Goal: Task Accomplishment & Management: Complete application form

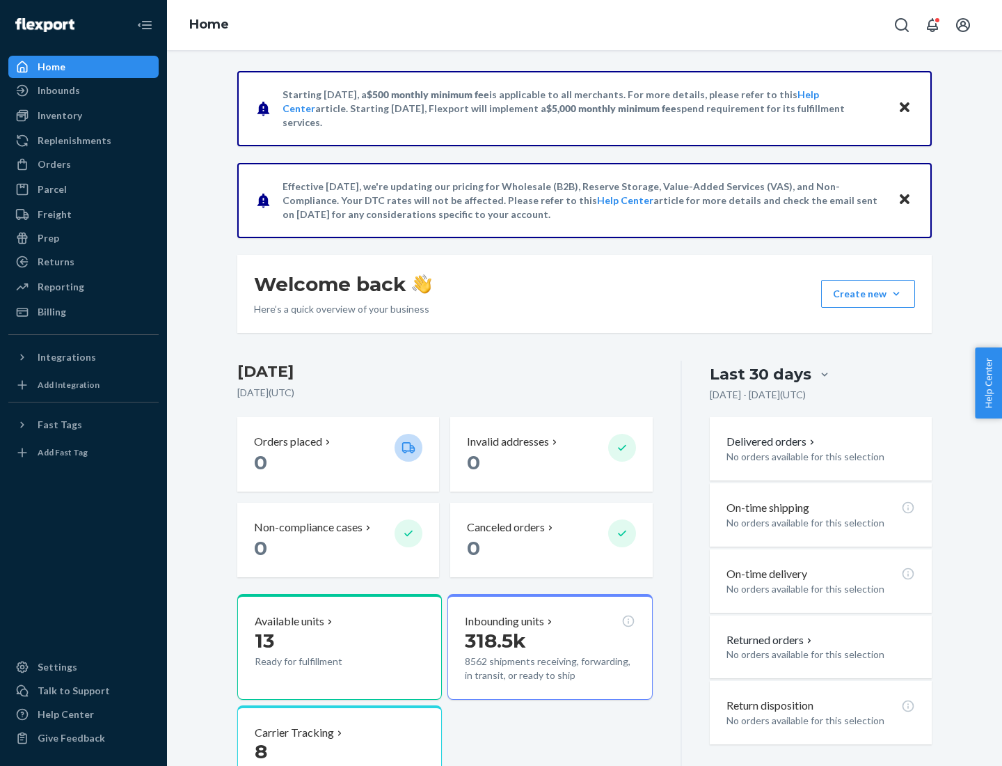
click at [896, 294] on button "Create new Create new inbound Create new order Create new product" at bounding box center [868, 294] width 94 height 28
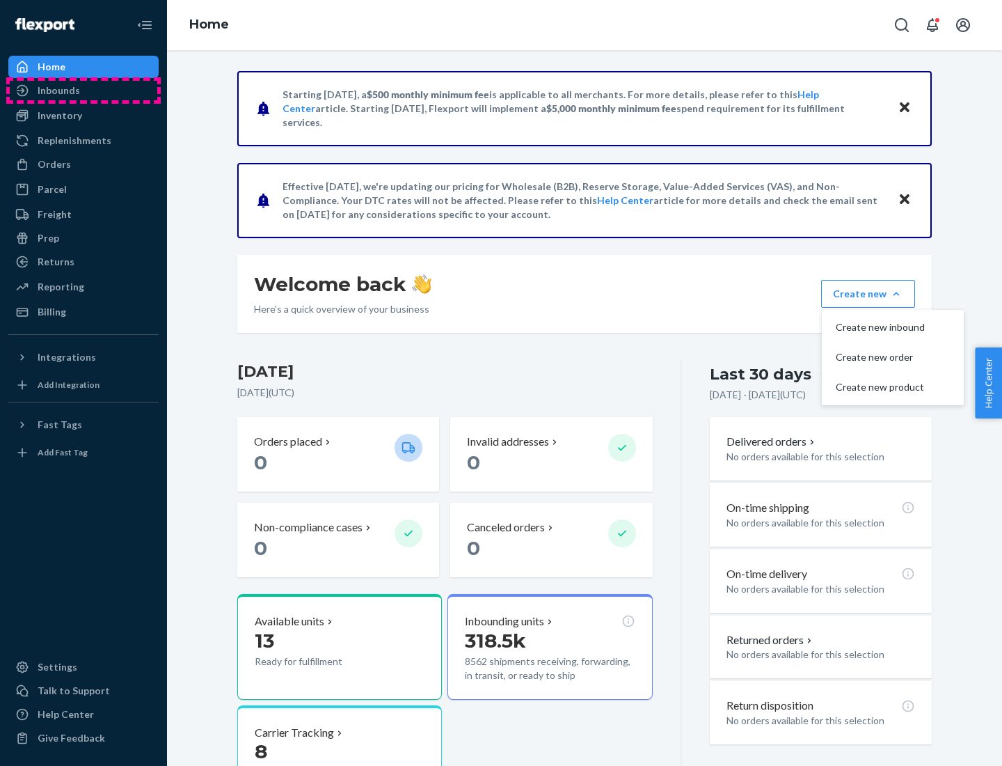
click at [84, 90] on div "Inbounds" at bounding box center [84, 90] width 148 height 19
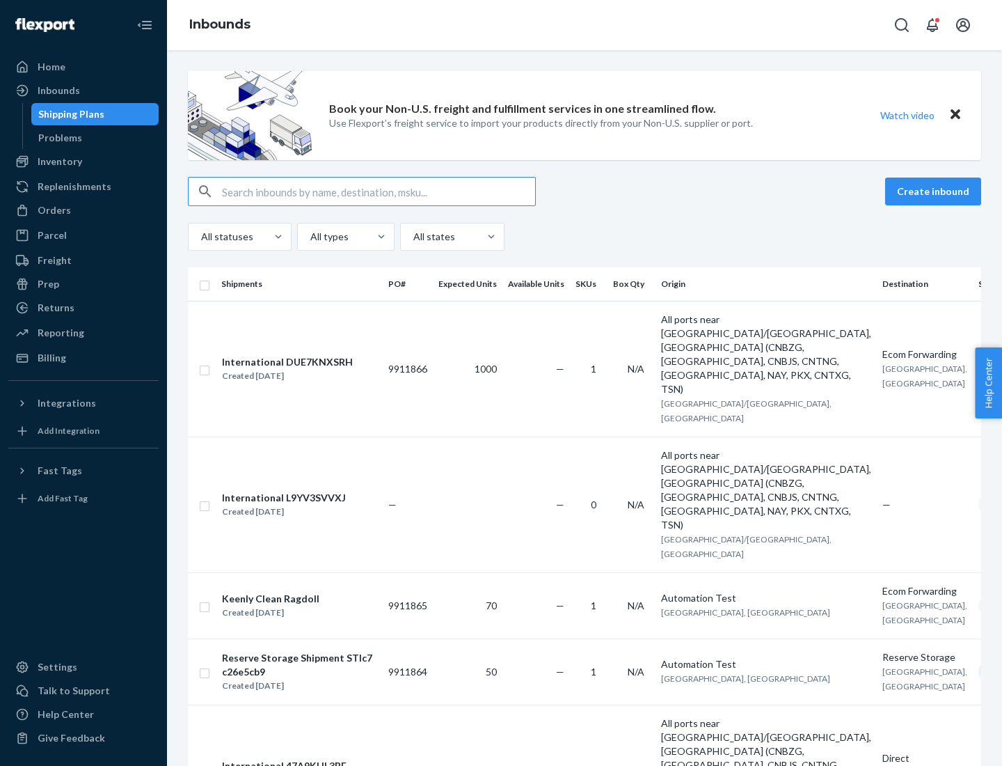
click at [935, 191] on button "Create inbound" at bounding box center [933, 191] width 96 height 28
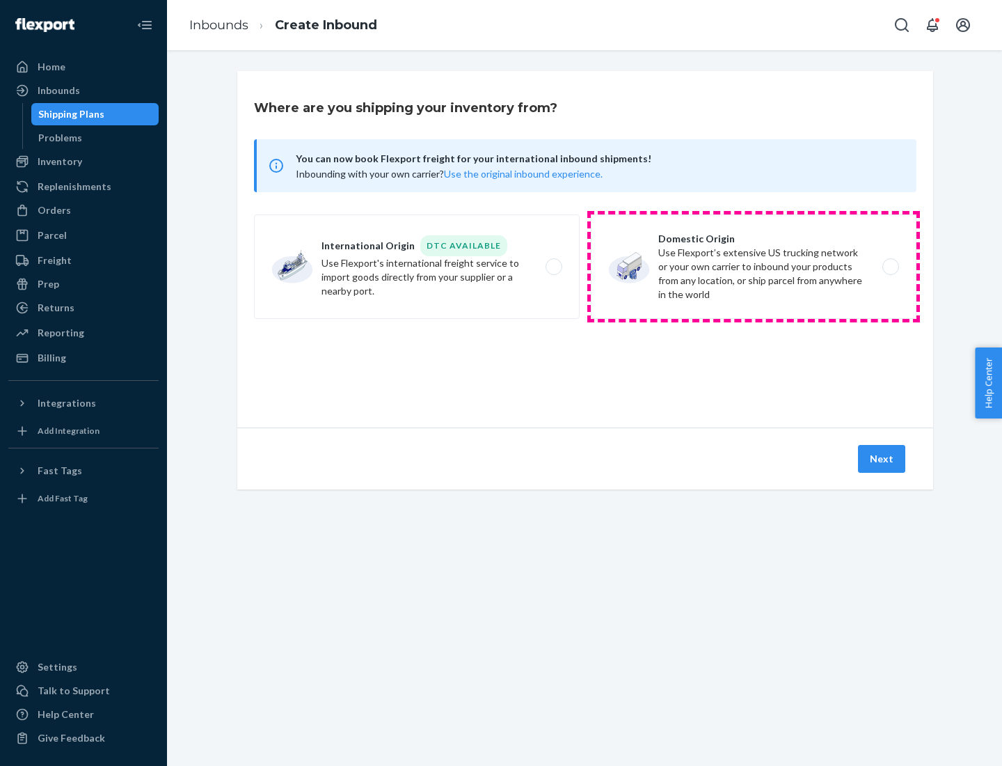
click at [754, 267] on label "Domestic Origin Use Flexport’s extensive US trucking network or your own carrie…" at bounding box center [754, 266] width 326 height 104
click at [890, 267] on input "Domestic Origin Use Flexport’s extensive US trucking network or your own carrie…" at bounding box center [894, 266] width 9 height 9
radio input "true"
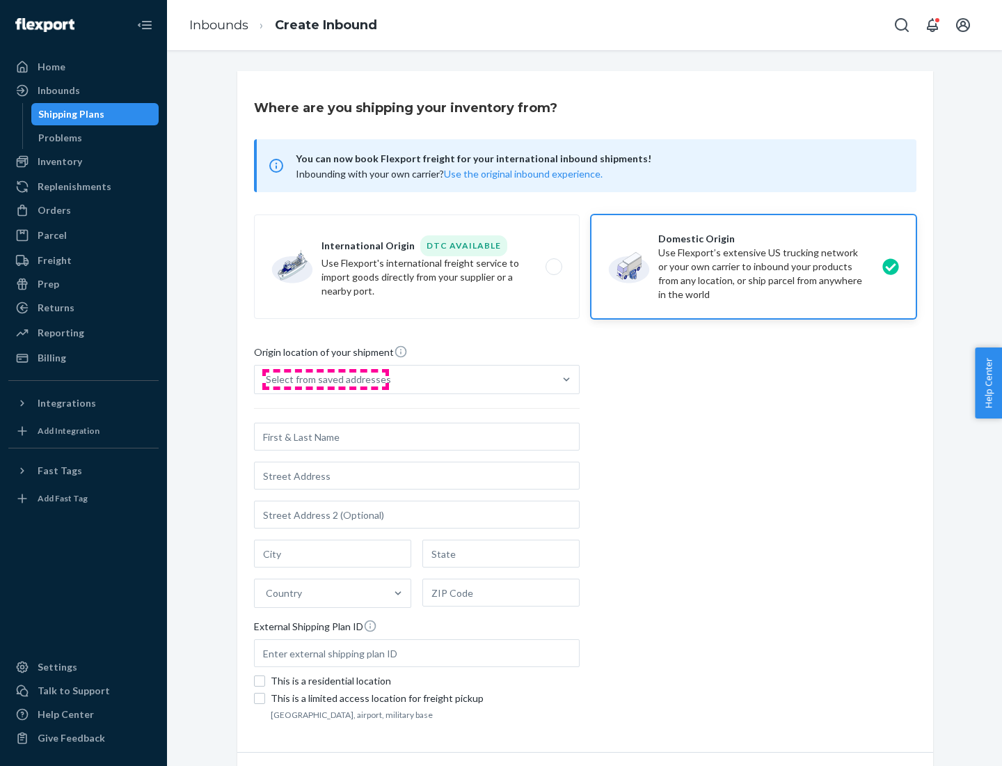
click at [325, 379] on div "Select from saved addresses" at bounding box center [328, 379] width 125 height 14
click at [267, 379] on input "Select from saved addresses" at bounding box center [266, 379] width 1 height 14
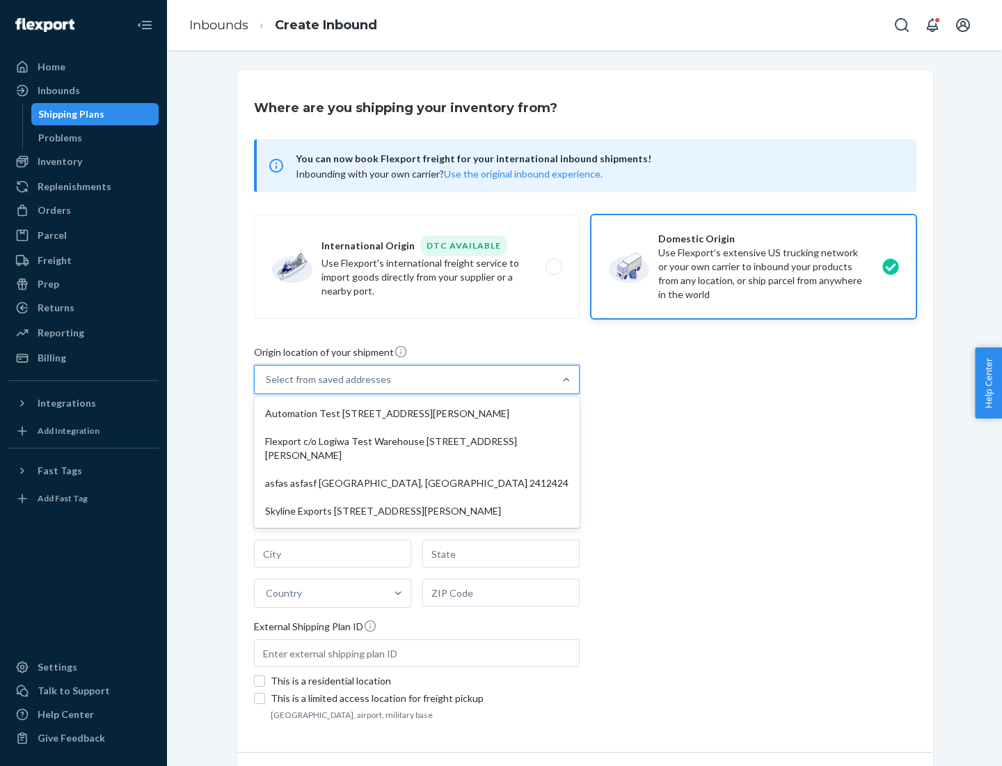
scroll to position [6, 0]
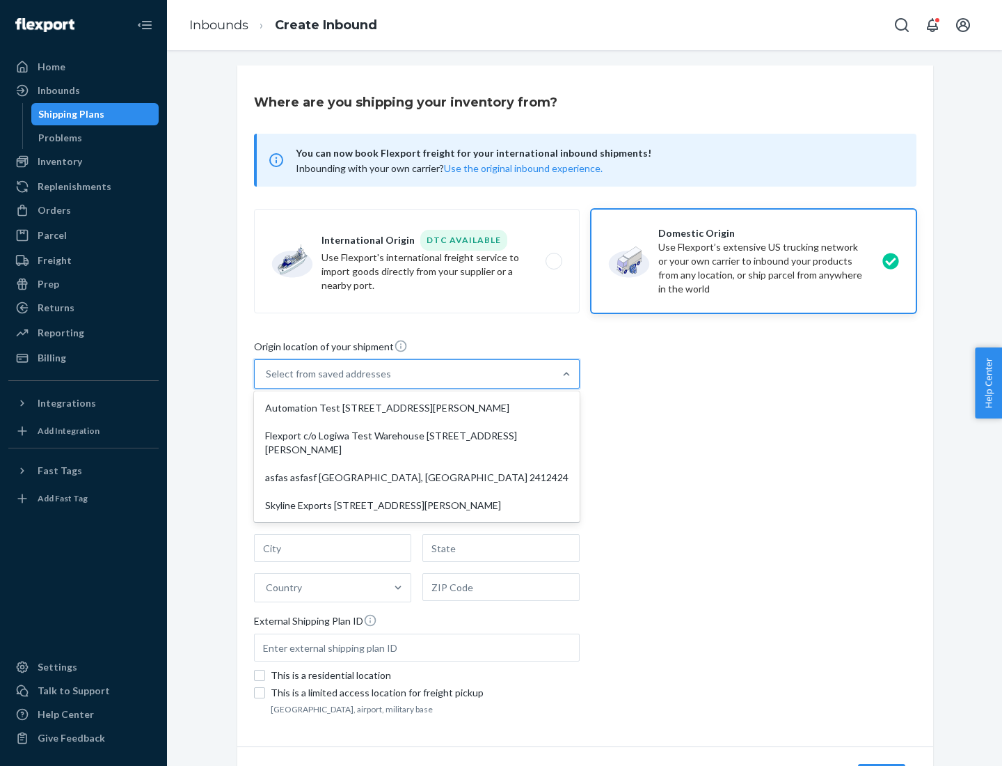
click at [417, 408] on div "Automation Test [STREET_ADDRESS][PERSON_NAME]" at bounding box center [417, 408] width 320 height 28
click at [267, 381] on input "option Automation Test [STREET_ADDRESS][PERSON_NAME] focused, 1 of 4. 4 results…" at bounding box center [266, 374] width 1 height 14
type input "Automation Test"
type input "9th Floor"
type input "[GEOGRAPHIC_DATA]"
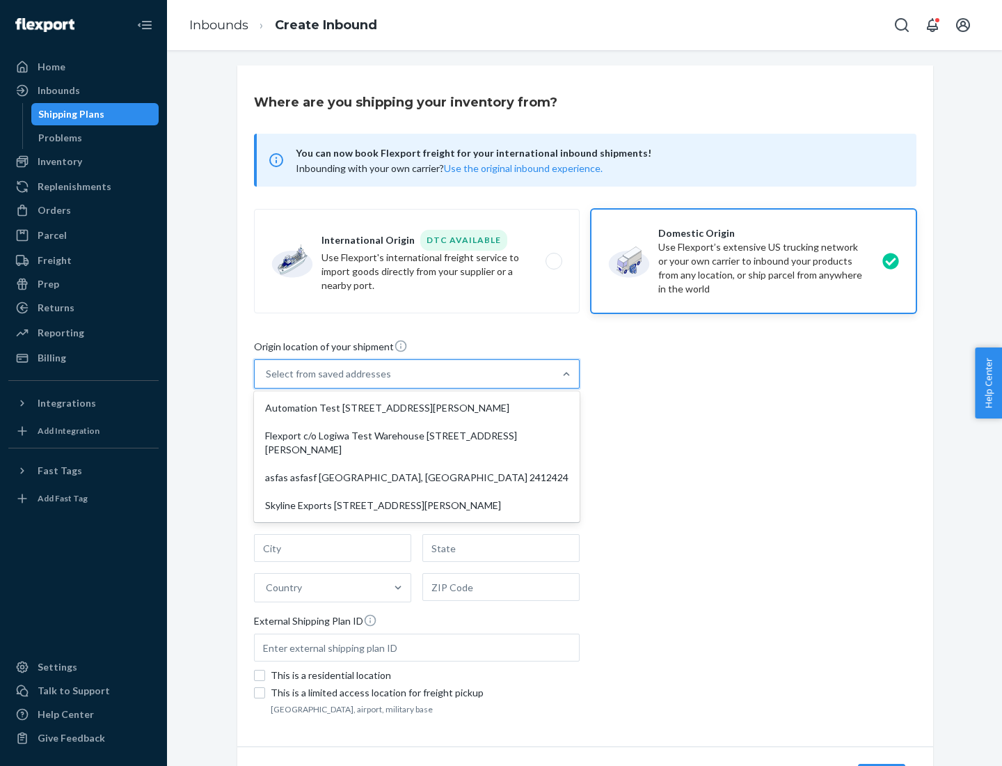
type input "CA"
type input "94104"
type input "[STREET_ADDRESS][PERSON_NAME]"
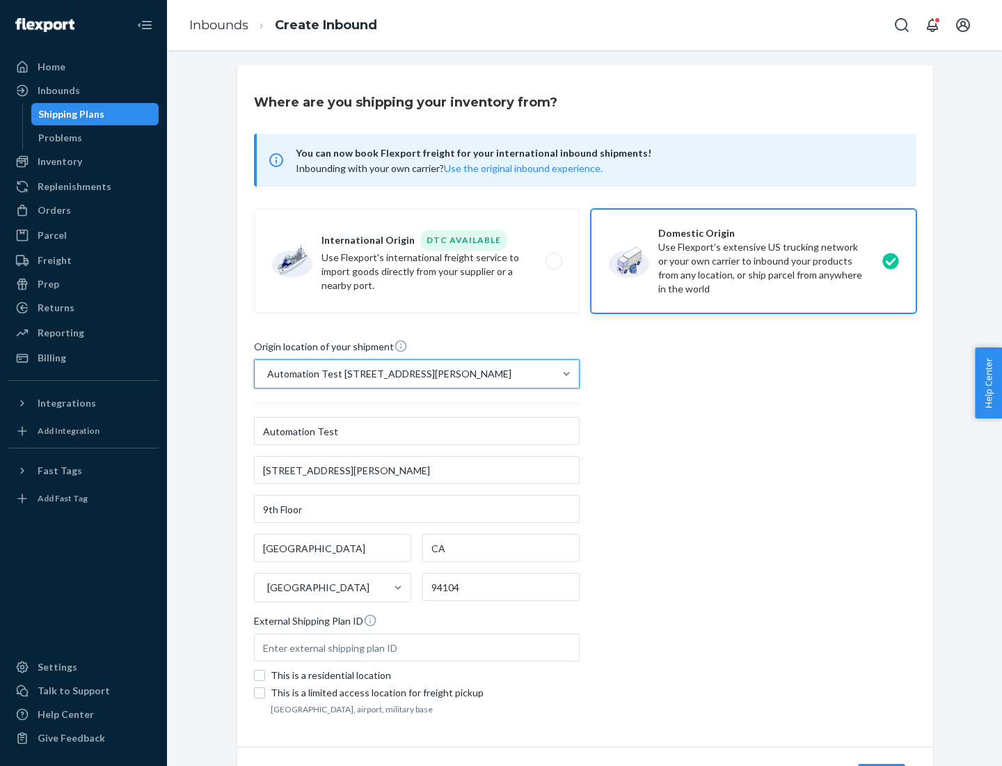
scroll to position [81, 0]
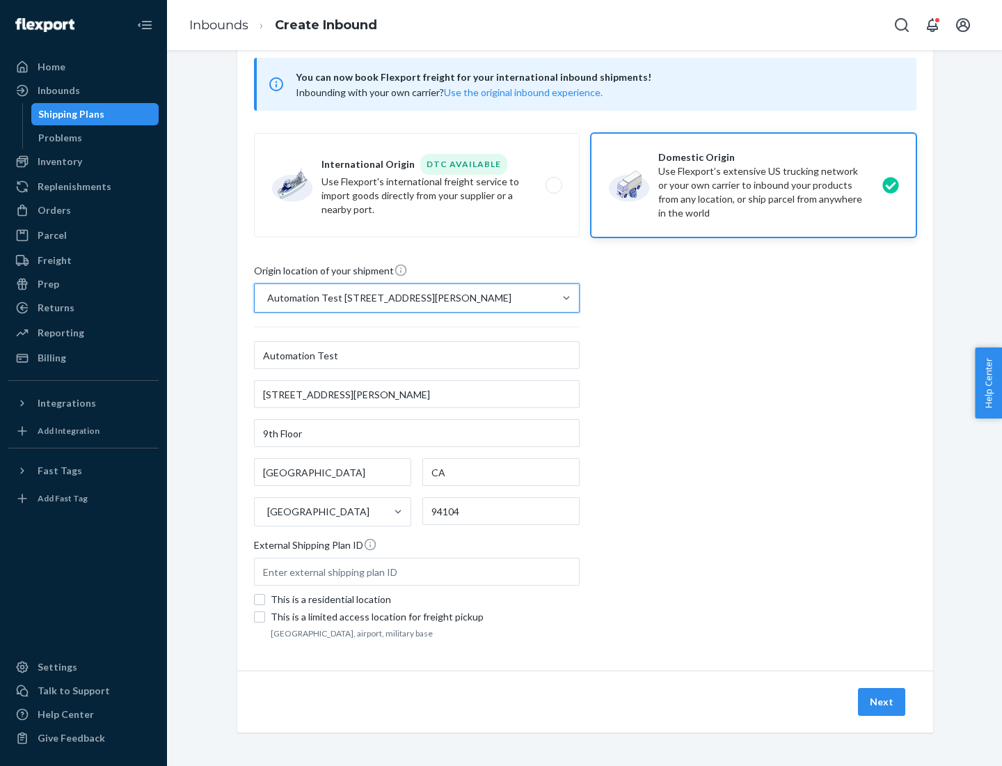
click at [882, 701] on button "Next" at bounding box center [881, 702] width 47 height 28
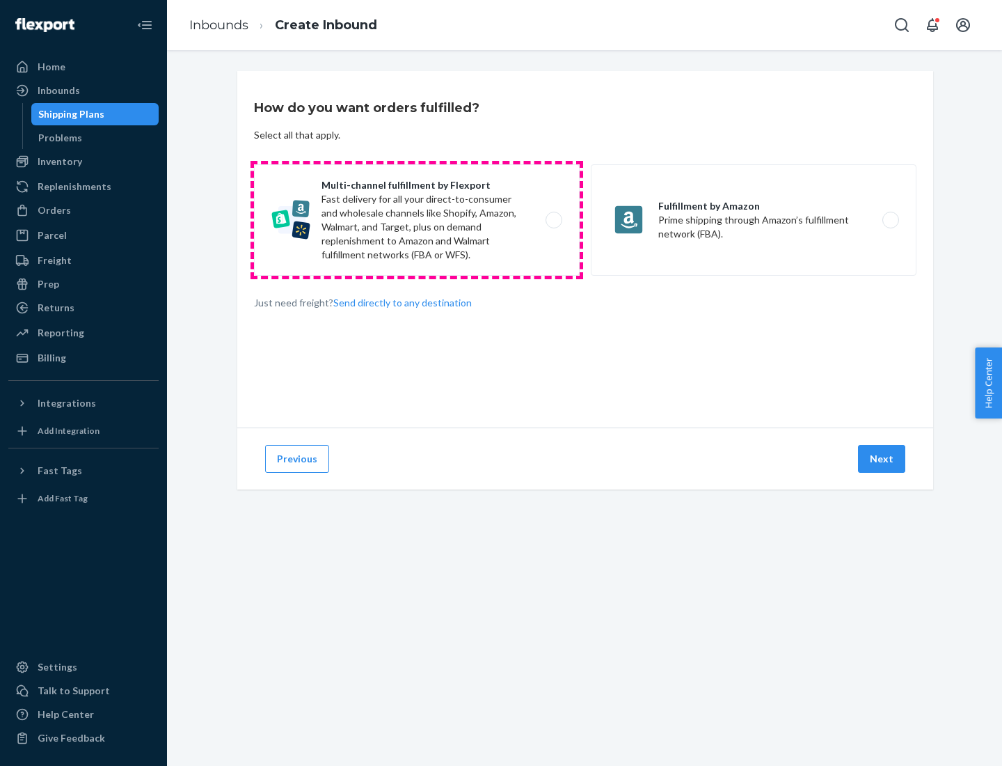
click at [417, 220] on label "Multi-channel fulfillment by Flexport Fast delivery for all your direct-to-cons…" at bounding box center [417, 219] width 326 height 111
click at [553, 220] on input "Multi-channel fulfillment by Flexport Fast delivery for all your direct-to-cons…" at bounding box center [557, 220] width 9 height 9
radio input "true"
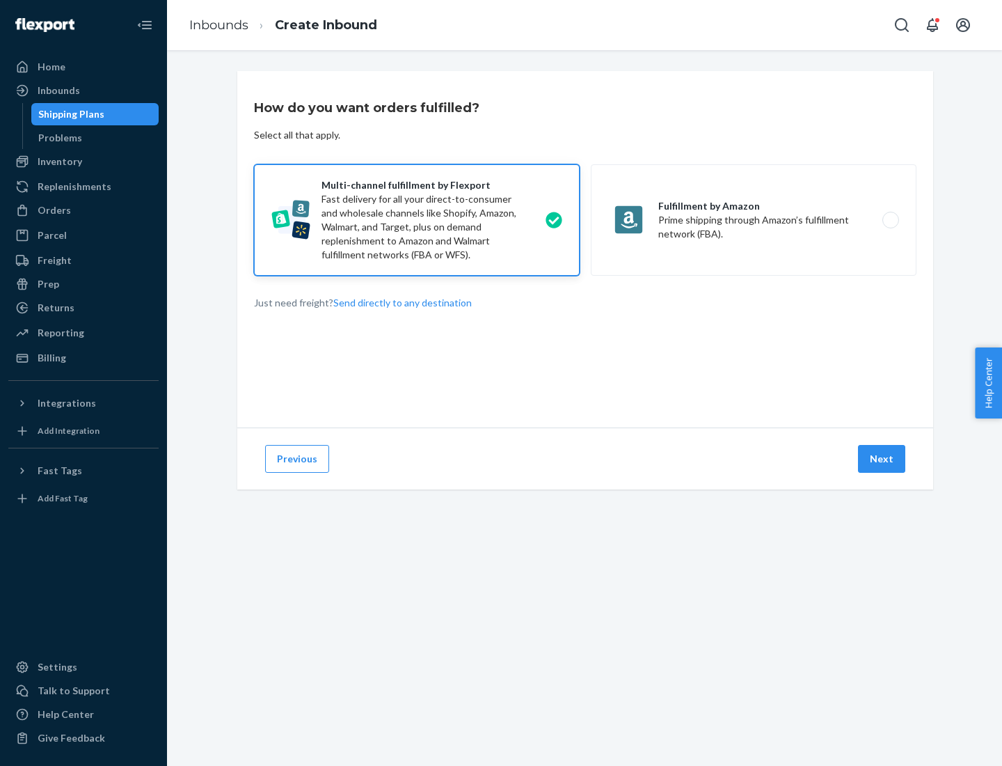
click at [882, 459] on button "Next" at bounding box center [881, 459] width 47 height 28
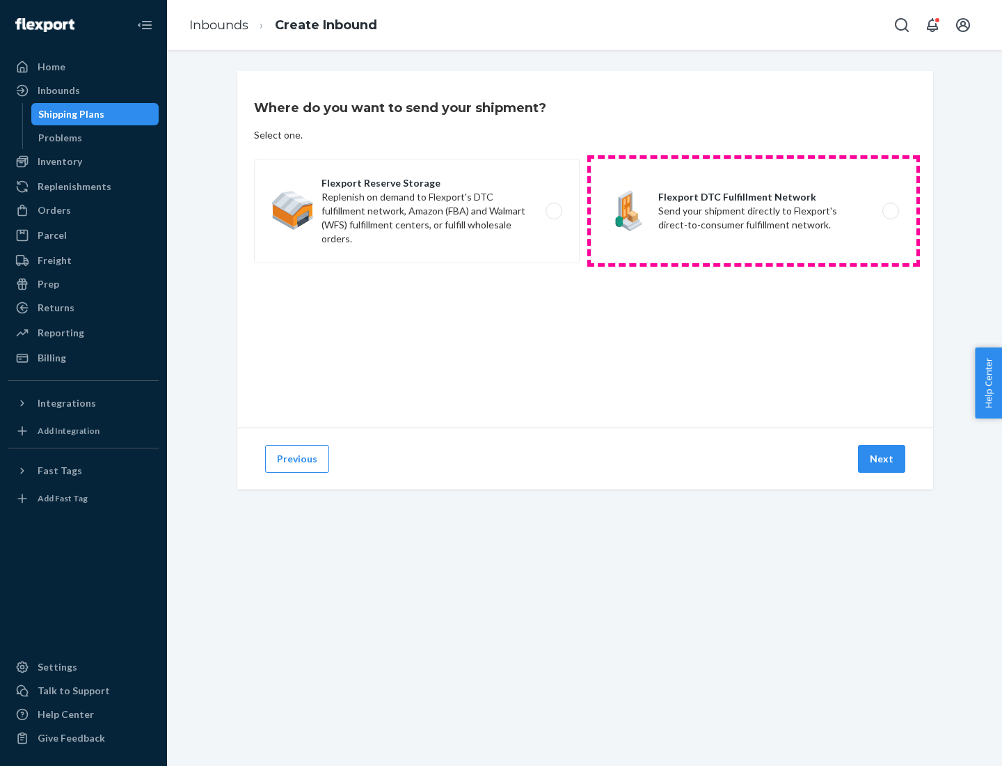
click at [754, 211] on label "Flexport DTC Fulfillment Network Send your shipment directly to Flexport's dire…" at bounding box center [754, 211] width 326 height 104
click at [890, 211] on input "Flexport DTC Fulfillment Network Send your shipment directly to Flexport's dire…" at bounding box center [894, 211] width 9 height 9
radio input "true"
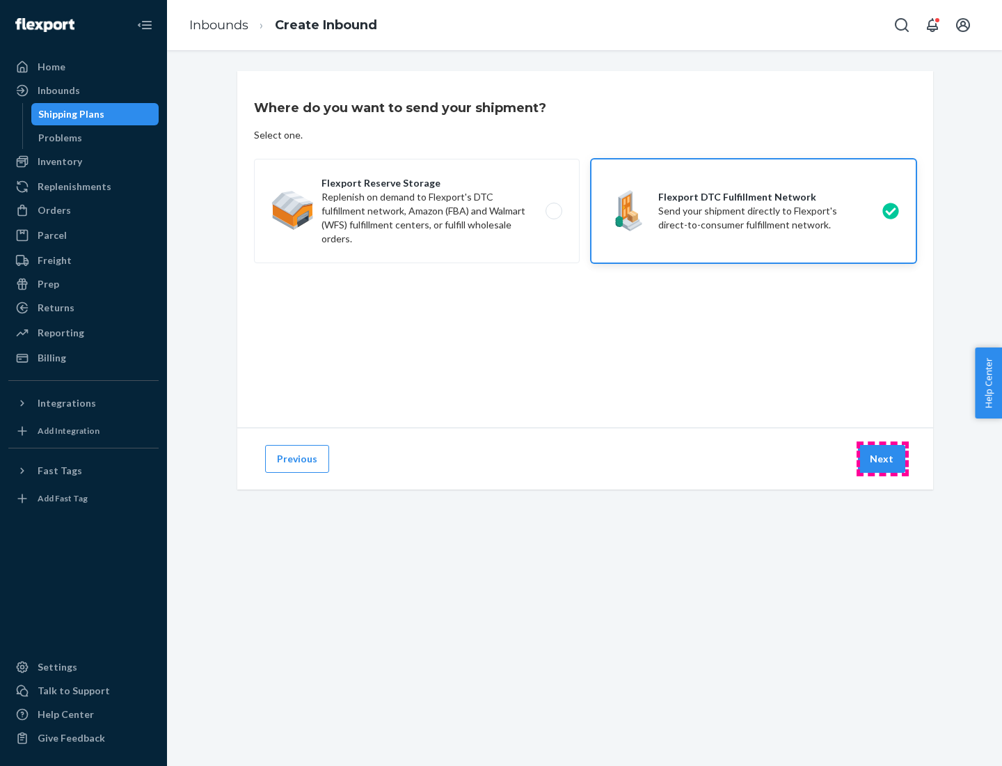
click at [882, 459] on button "Next" at bounding box center [881, 459] width 47 height 28
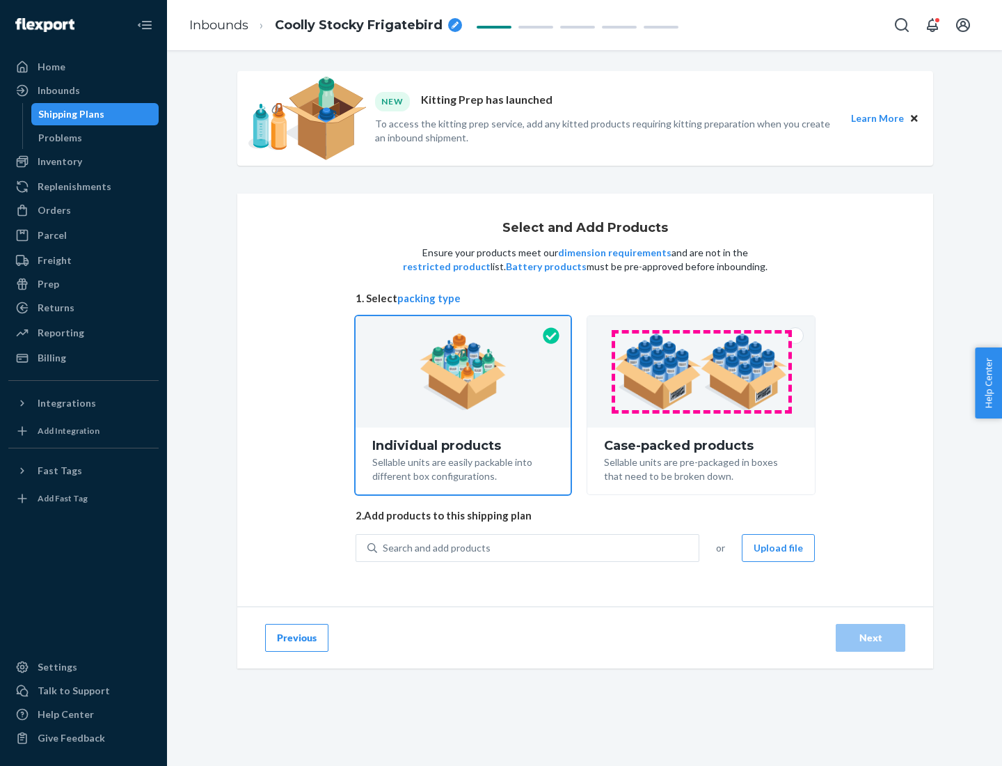
click at [701, 372] on img at bounding box center [701, 371] width 173 height 77
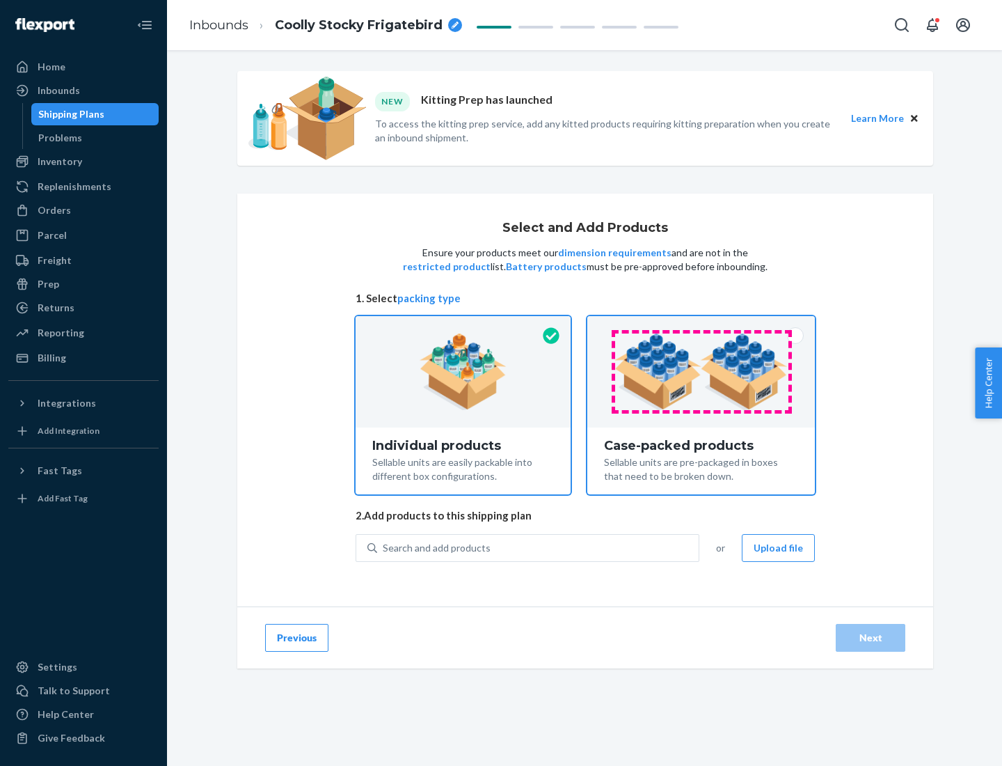
click at [701, 325] on input "Case-packed products Sellable units are pre-packaged in boxes that need to be b…" at bounding box center [701, 320] width 9 height 9
radio input "true"
radio input "false"
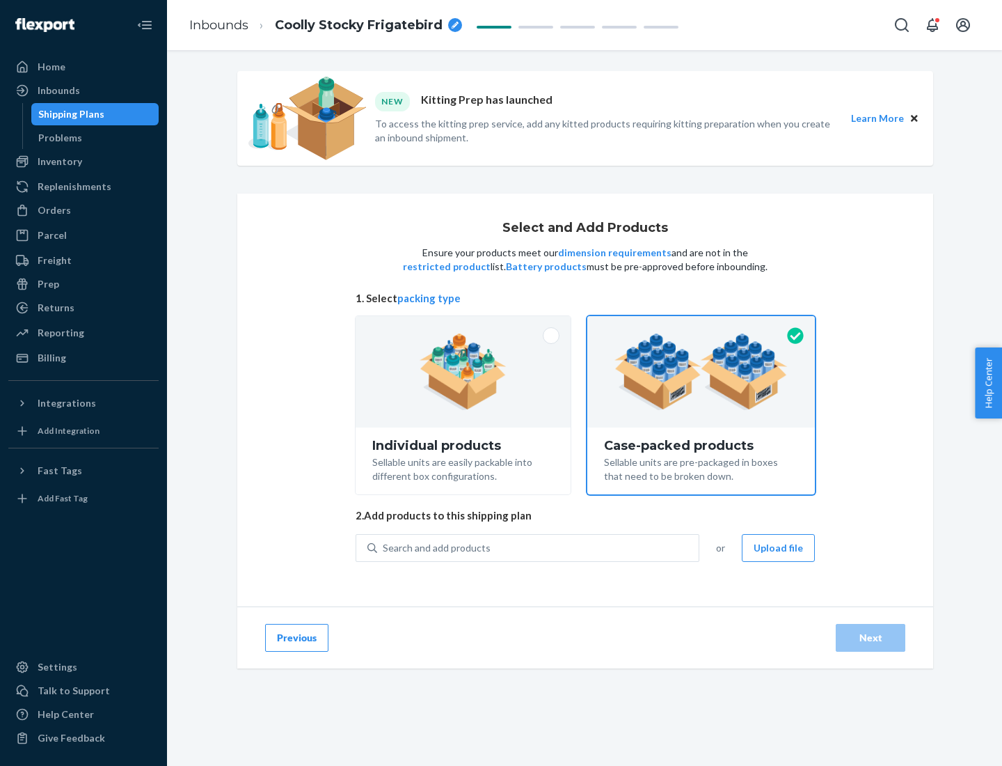
click at [539, 547] on div "Search and add products" at bounding box center [538, 547] width 322 height 25
click at [384, 547] on input "Search and add products" at bounding box center [383, 548] width 1 height 14
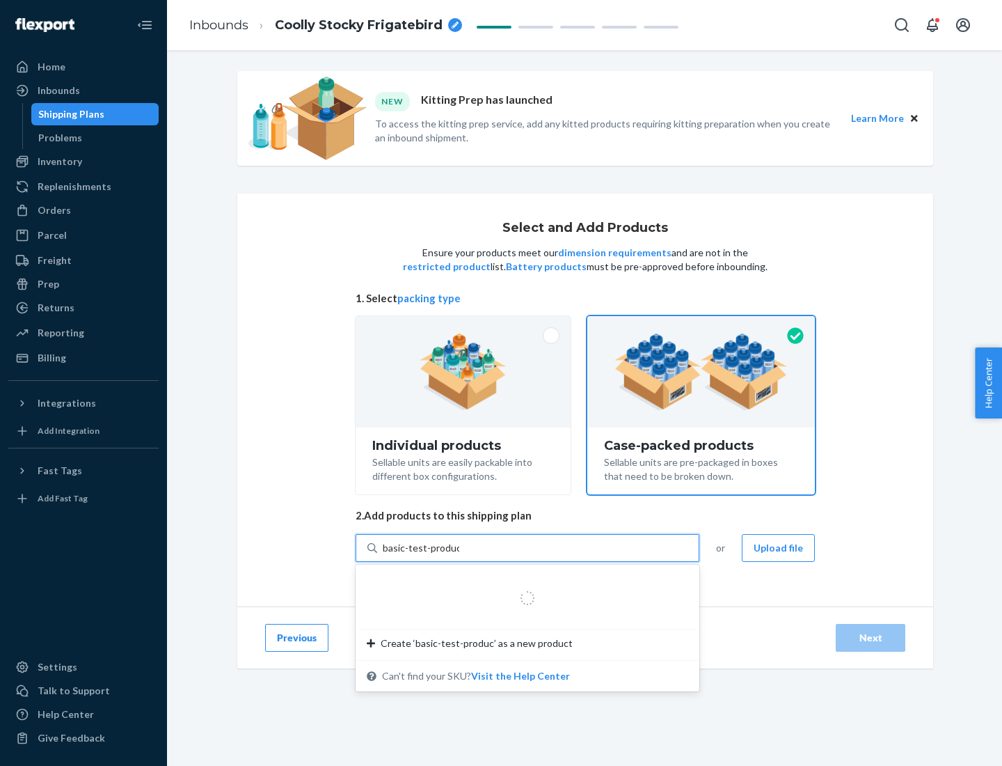
type input "basic-test-product-1"
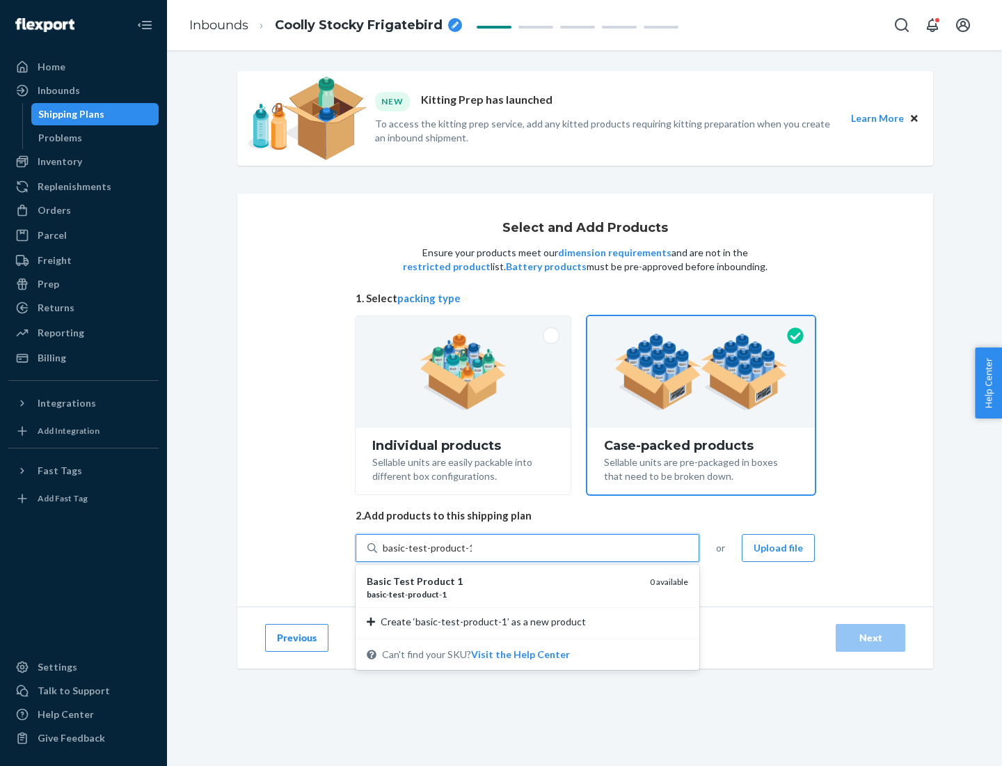
click at [503, 594] on div "basic - test - product - 1" at bounding box center [503, 594] width 272 height 12
click at [472, 555] on input "basic-test-product-1" at bounding box center [427, 548] width 89 height 14
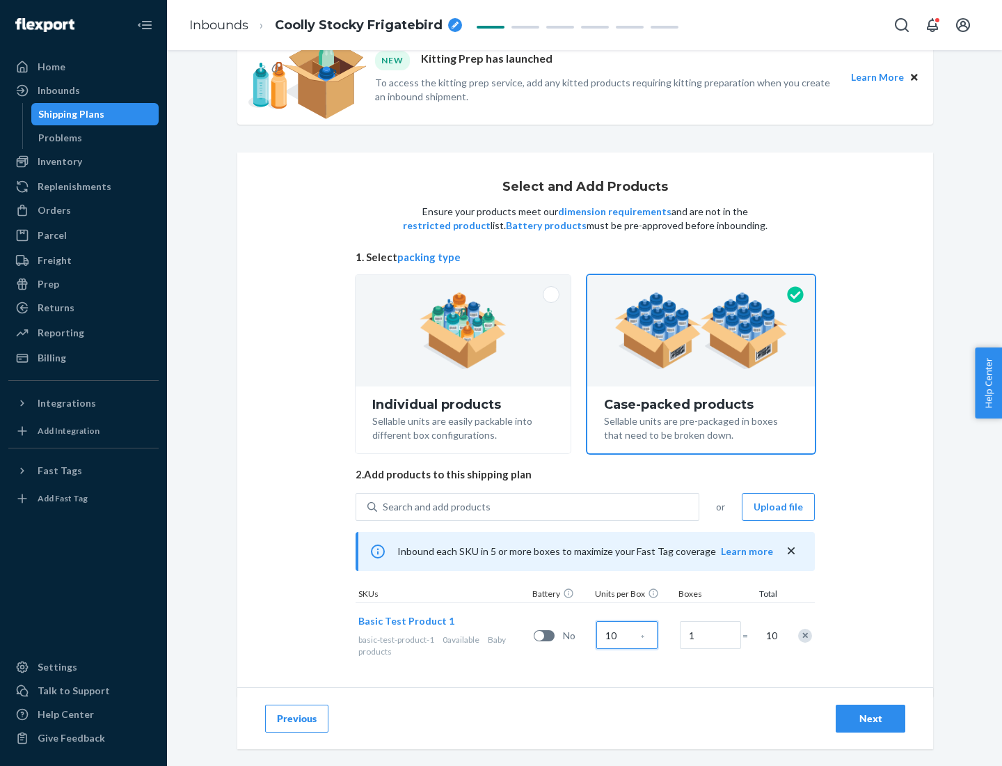
scroll to position [50, 0]
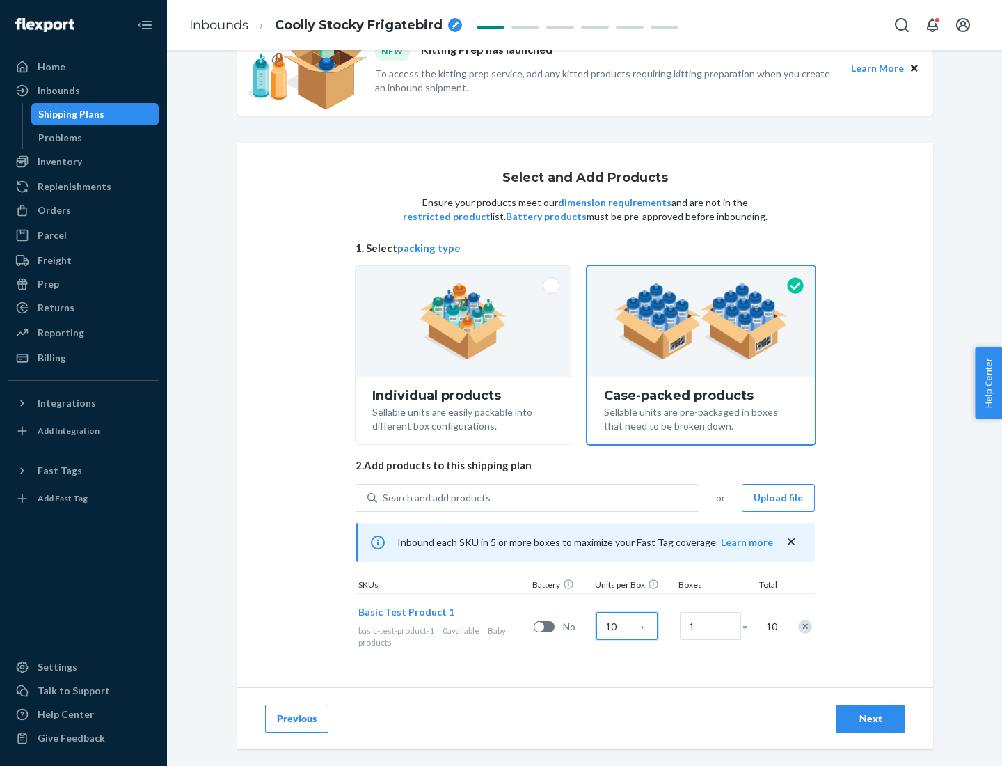
type input "10"
type input "7"
click at [871, 718] on div "Next" at bounding box center [871, 718] width 46 height 14
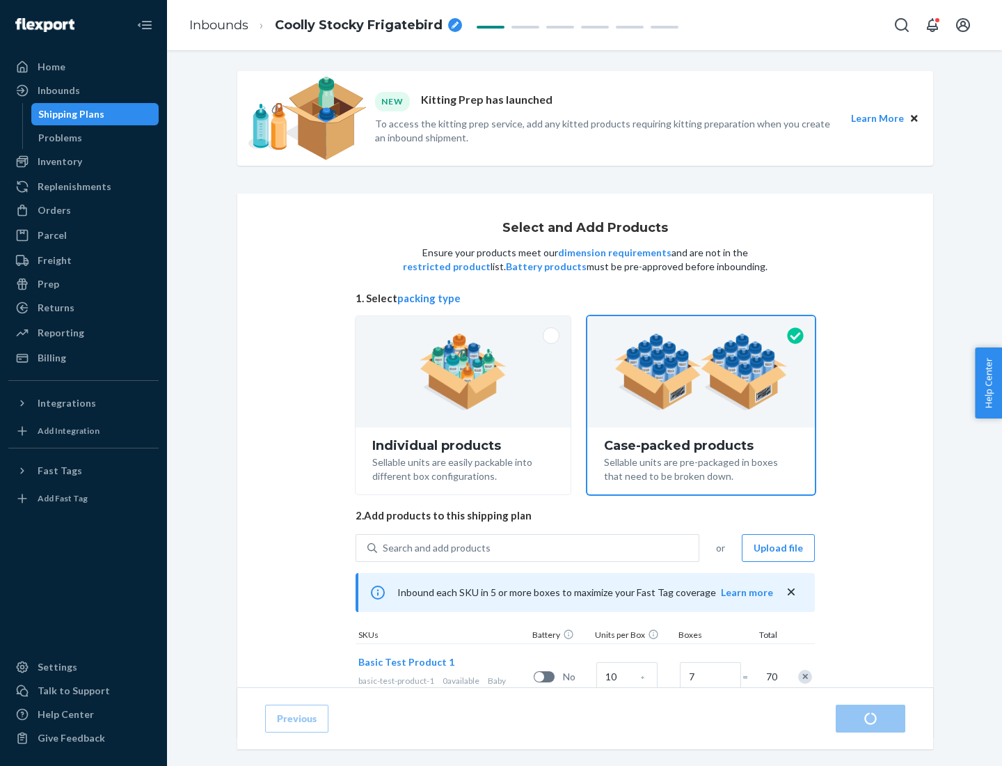
radio input "true"
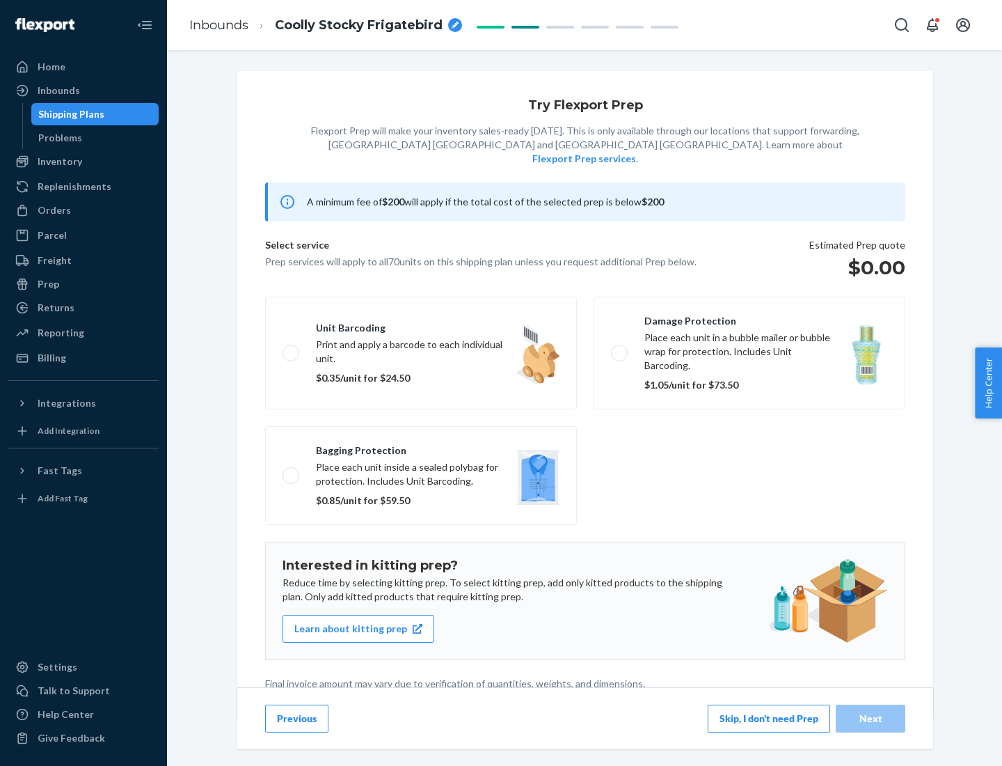
scroll to position [3, 0]
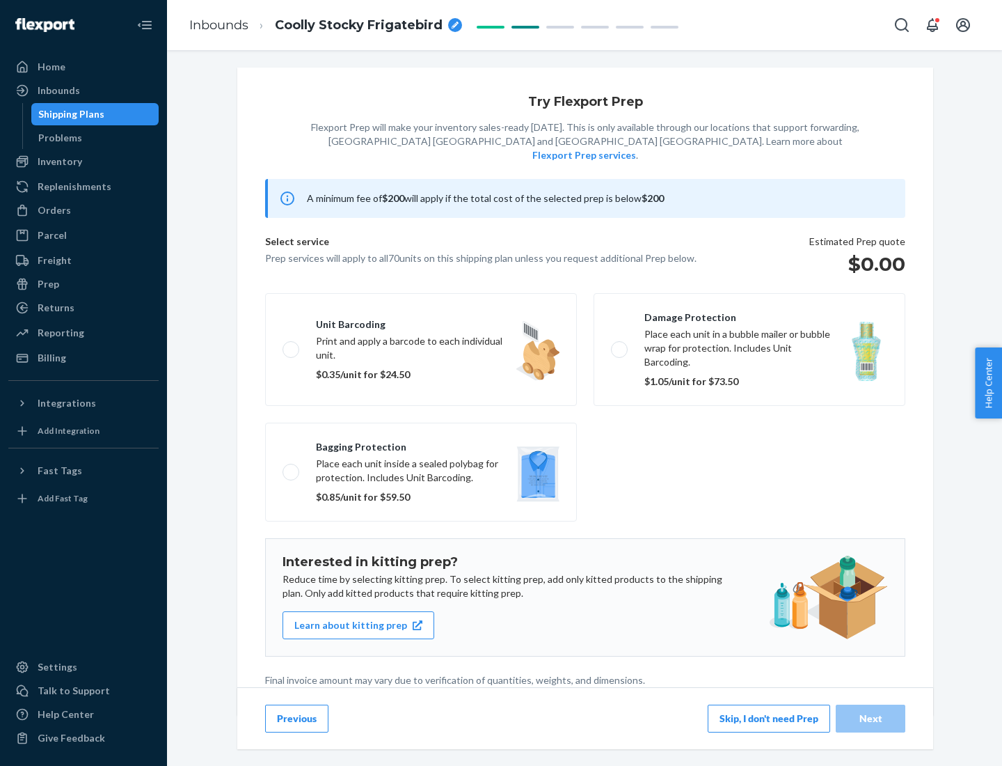
click at [421, 443] on label "Bagging protection Place each unit inside a sealed polybag for protection. Incl…" at bounding box center [421, 471] width 312 height 99
click at [292, 467] on input "Bagging protection Place each unit inside a sealed polybag for protection. Incl…" at bounding box center [287, 471] width 9 height 9
checkbox input "true"
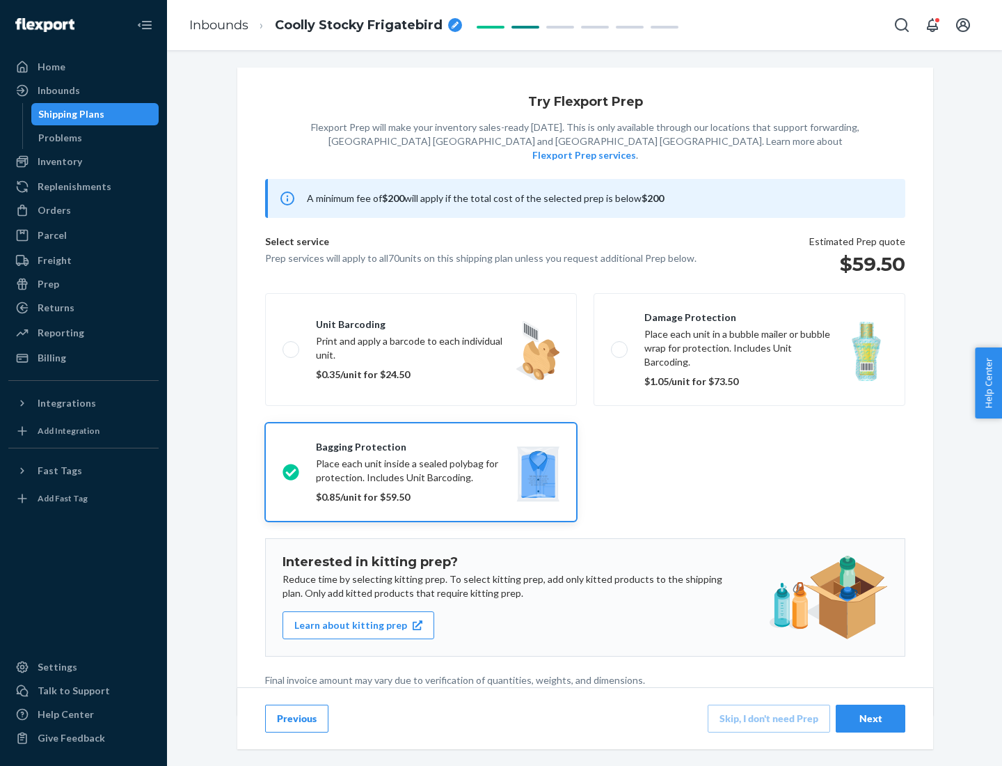
click at [871, 718] on div "Next" at bounding box center [871, 718] width 46 height 14
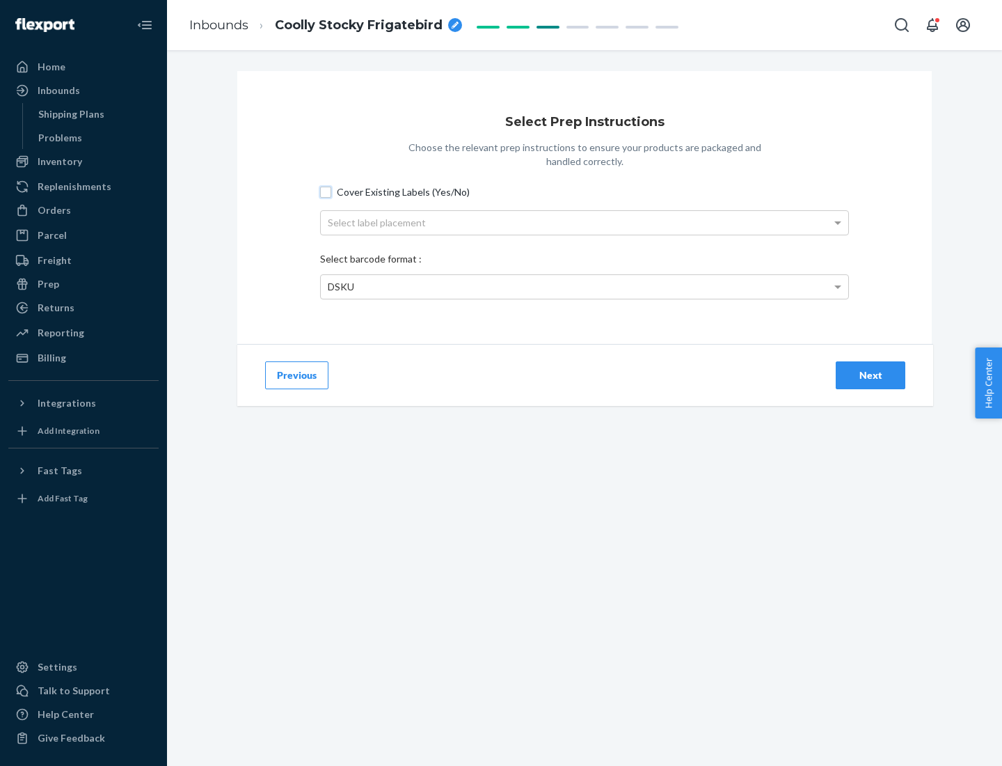
click at [326, 191] on input "Cover Existing Labels (Yes/No)" at bounding box center [325, 192] width 11 height 11
checkbox input "true"
click at [585, 222] on div "Select label placement" at bounding box center [585, 223] width 528 height 24
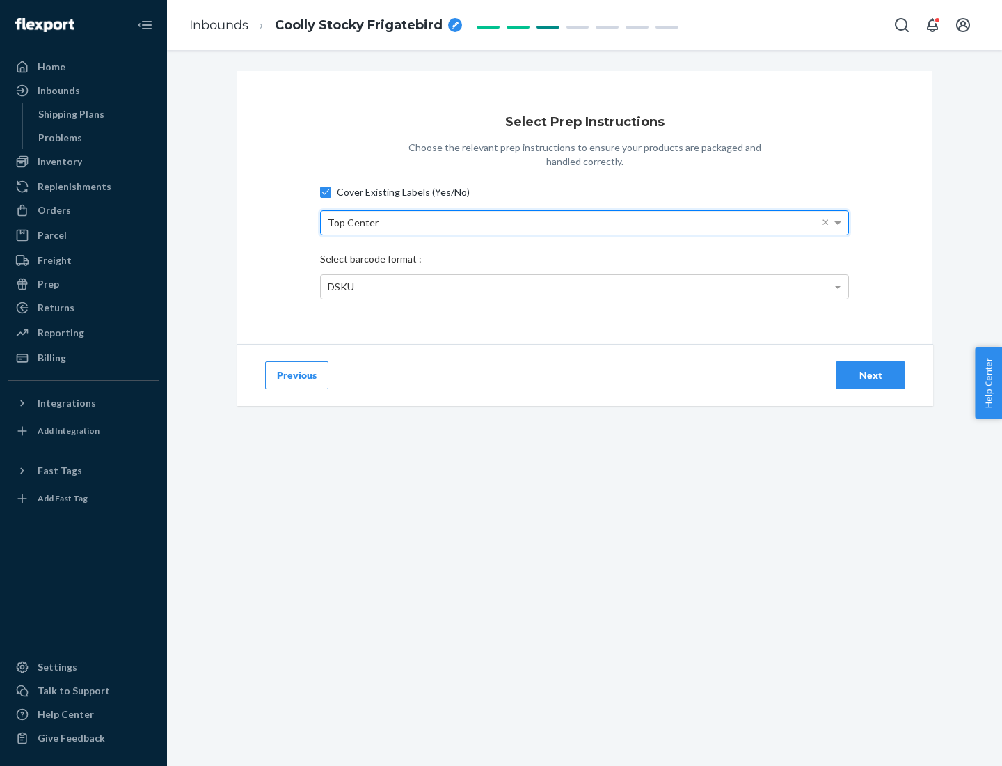
click at [585, 286] on div "DSKU" at bounding box center [585, 287] width 528 height 24
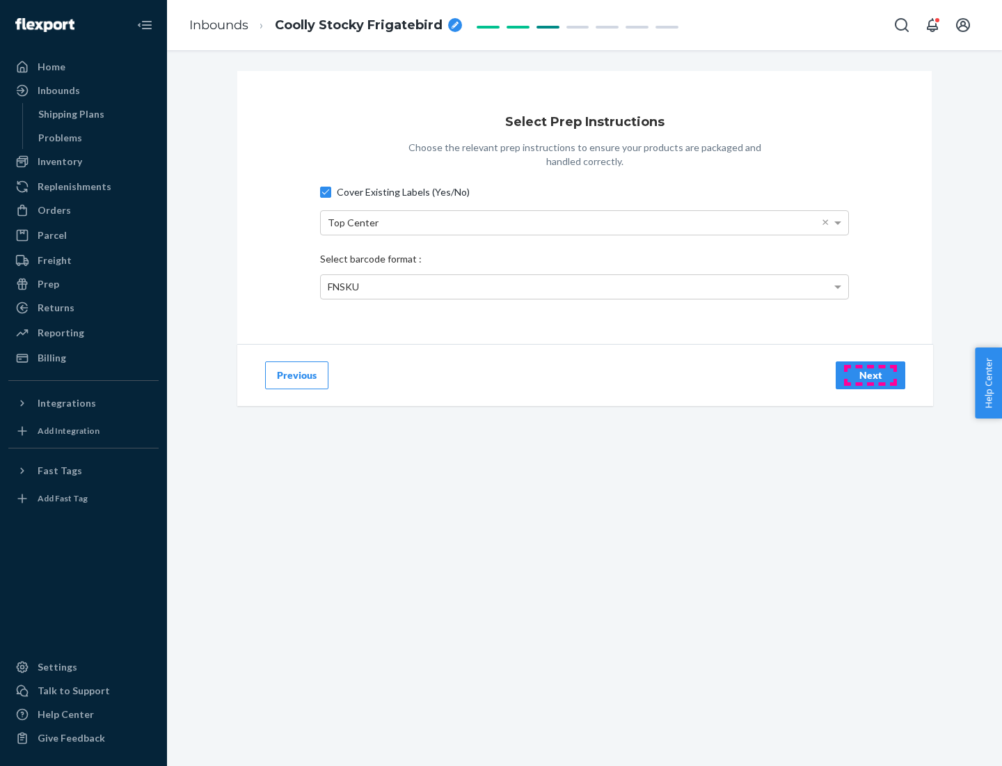
click at [871, 374] on div "Next" at bounding box center [871, 375] width 46 height 14
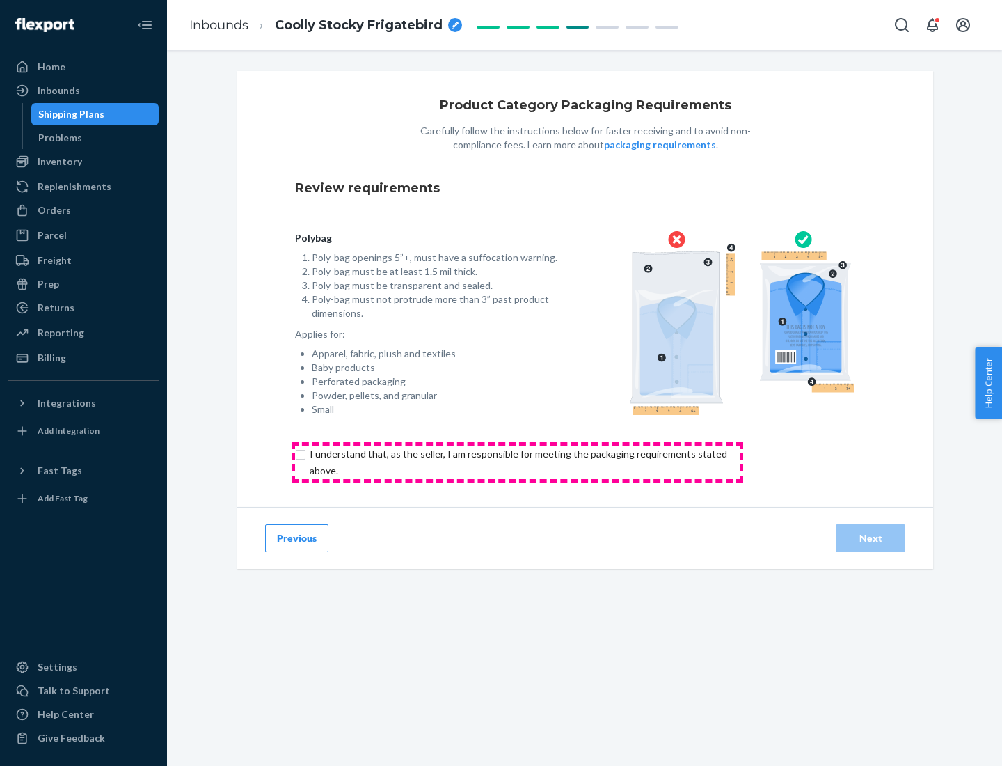
click at [517, 461] on input "checkbox" at bounding box center [526, 461] width 463 height 33
checkbox input "true"
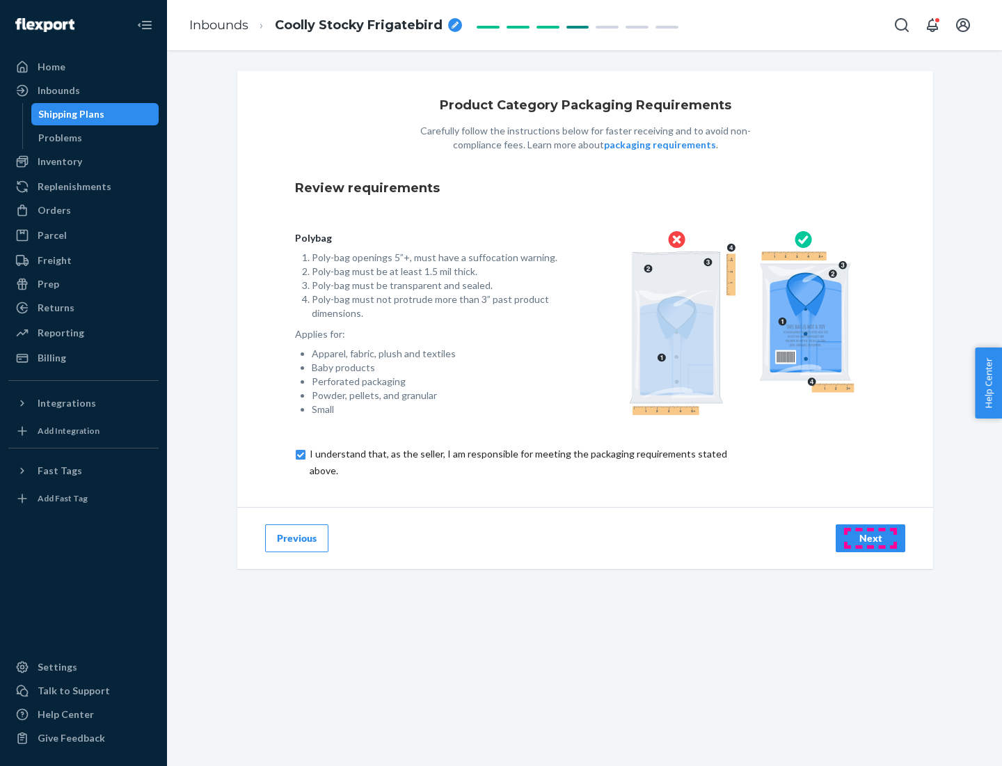
click at [871, 537] on div "Next" at bounding box center [871, 538] width 46 height 14
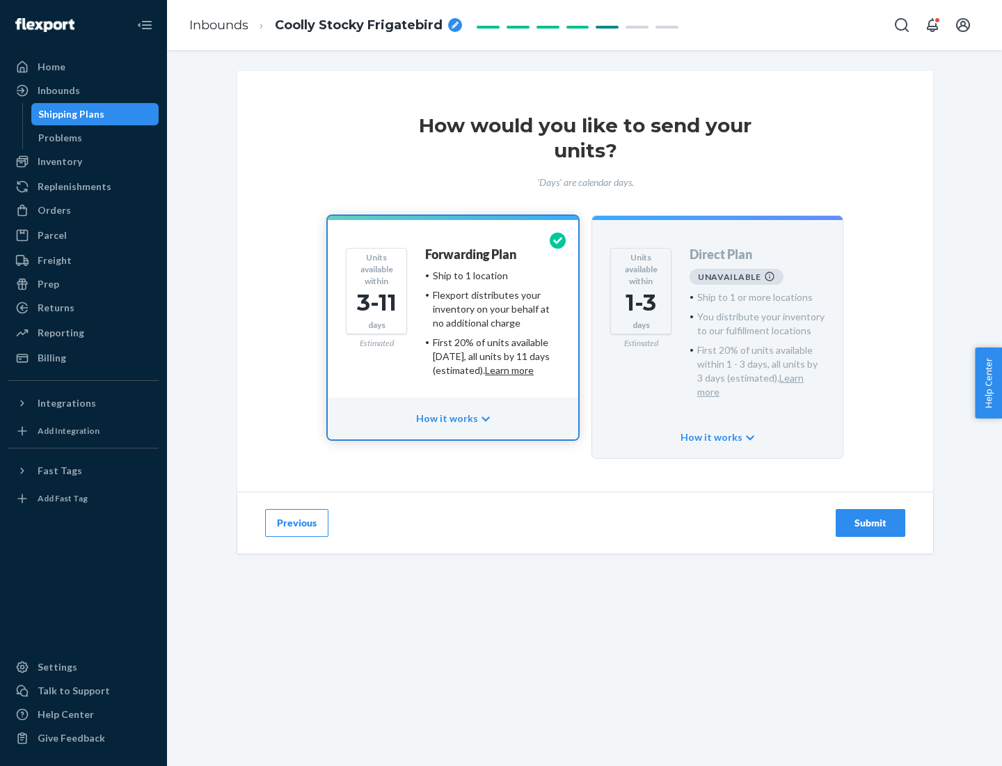
click at [472, 254] on h4 "Forwarding Plan" at bounding box center [470, 255] width 91 height 14
click at [871, 516] on div "Submit" at bounding box center [871, 523] width 46 height 14
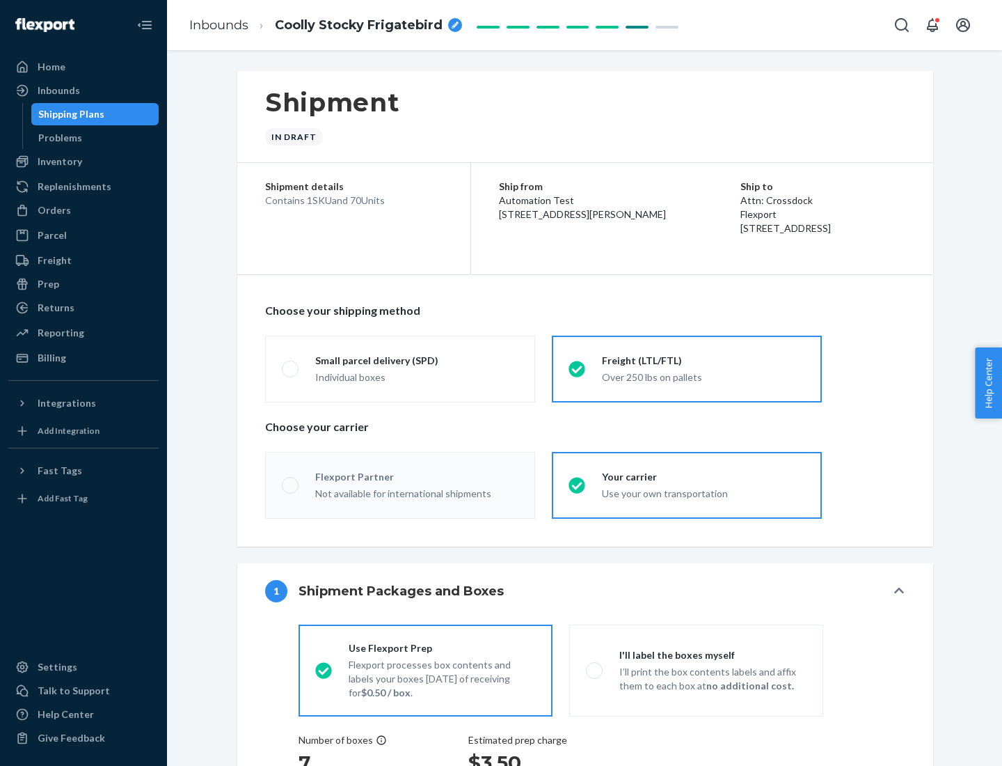
radio input "true"
radio input "false"
radio input "true"
radio input "false"
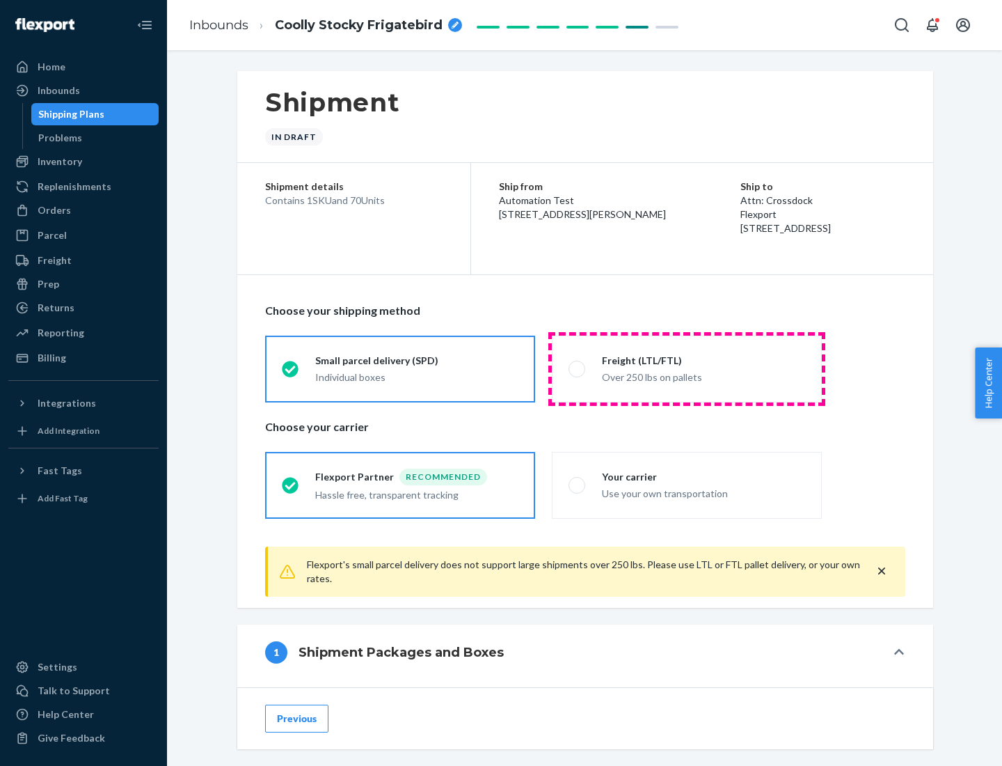
click at [687, 368] on div "Over 250 lbs on pallets" at bounding box center [703, 375] width 203 height 17
click at [578, 368] on input "Freight (LTL/FTL) Over 250 lbs on pallets" at bounding box center [573, 368] width 9 height 9
radio input "true"
radio input "false"
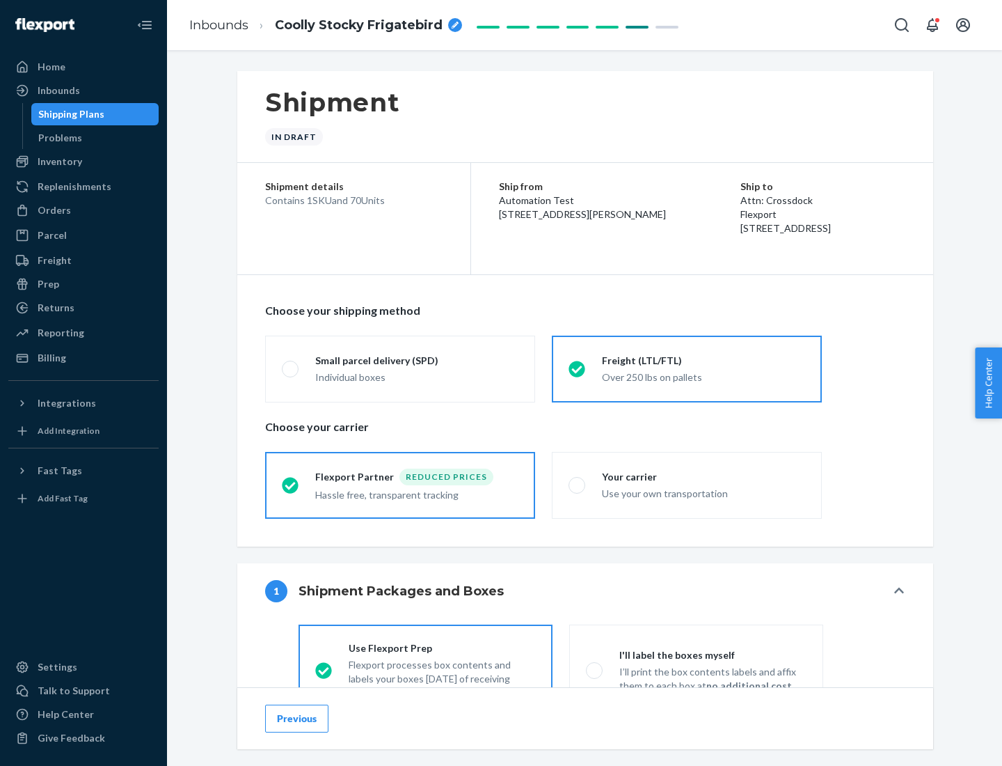
scroll to position [77, 0]
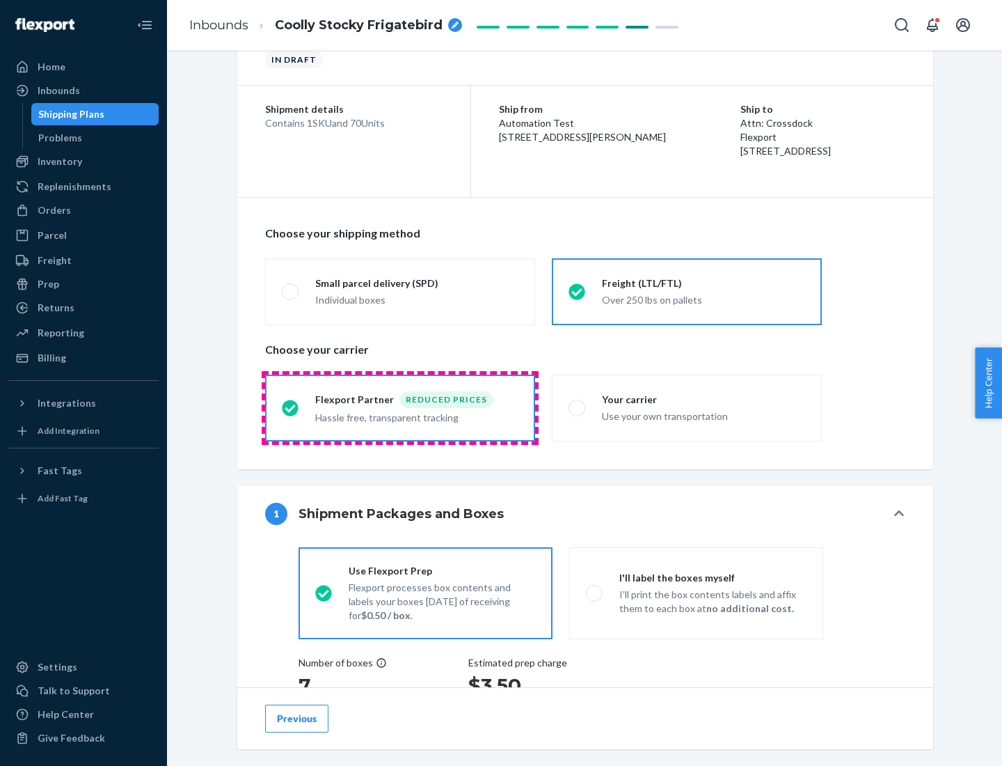
click at [400, 408] on div "Hassle free, transparent tracking" at bounding box center [416, 416] width 203 height 17
click at [291, 407] on input "Flexport Partner Reduced prices Hassle free, transparent tracking" at bounding box center [286, 407] width 9 height 9
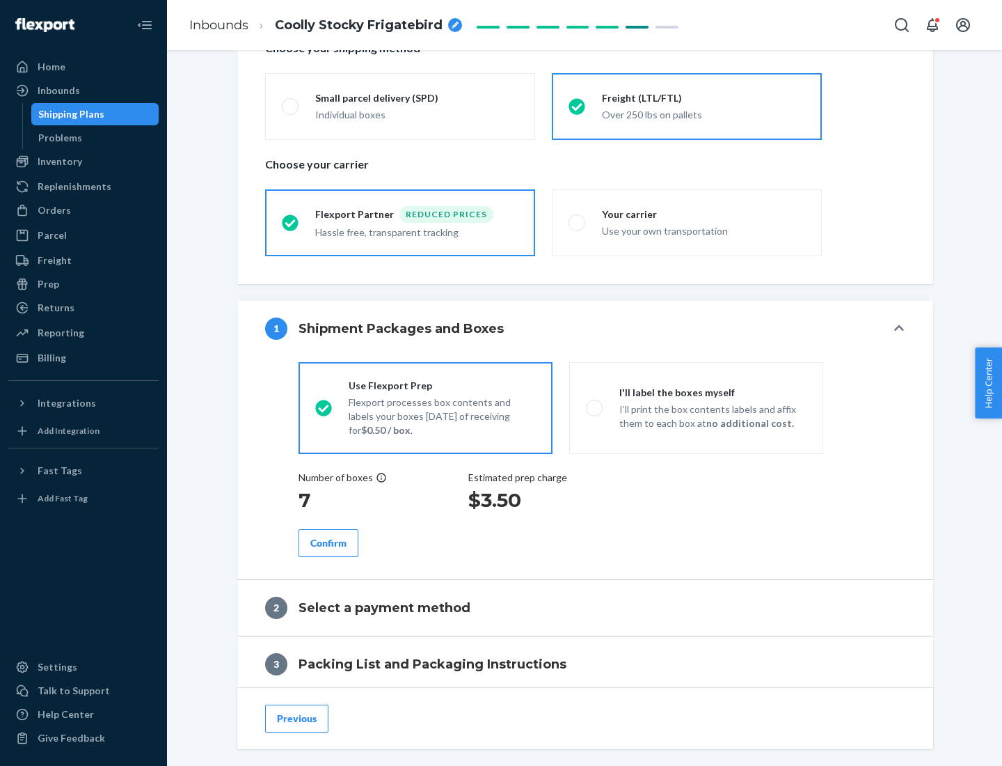
click at [696, 407] on p "I’ll print the box contents labels and affix them to each box at no additional …" at bounding box center [712, 416] width 187 height 28
click at [595, 407] on input "I'll label the boxes myself I’ll print the box contents labels and affix them t…" at bounding box center [590, 407] width 9 height 9
radio input "true"
radio input "false"
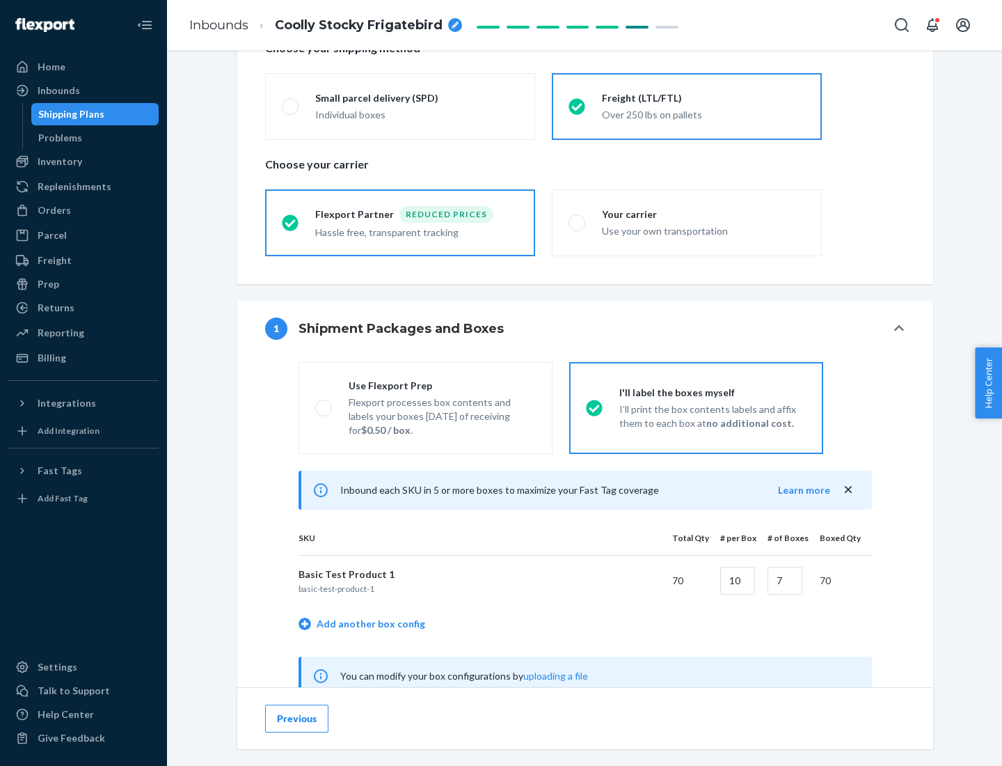
scroll to position [435, 0]
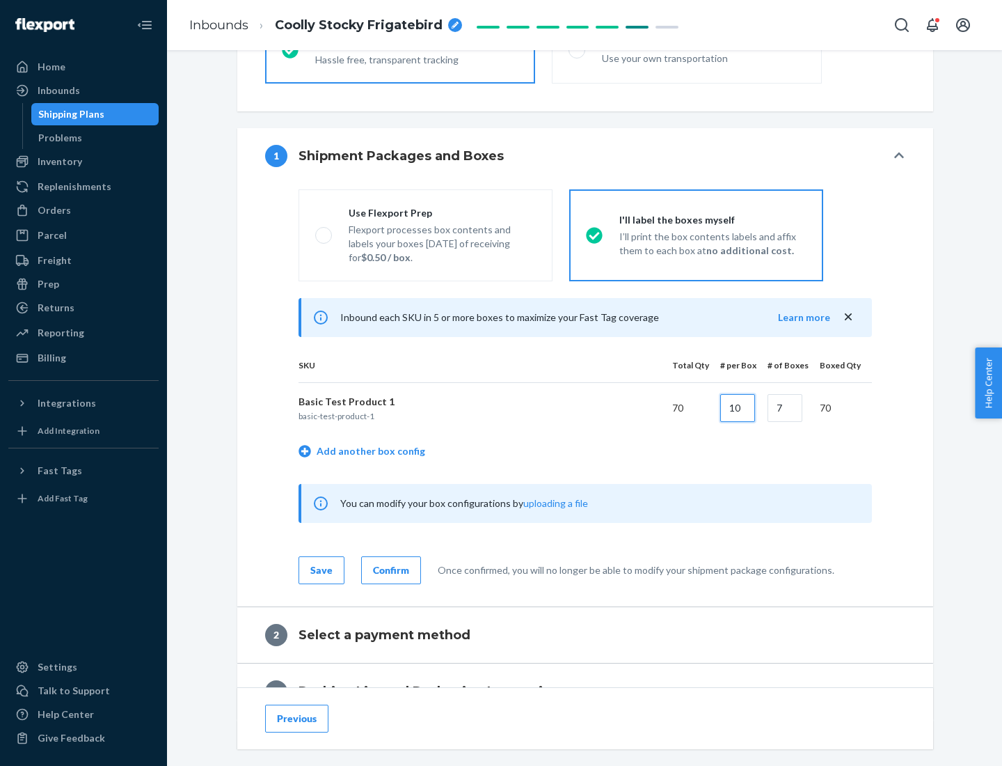
type input "10"
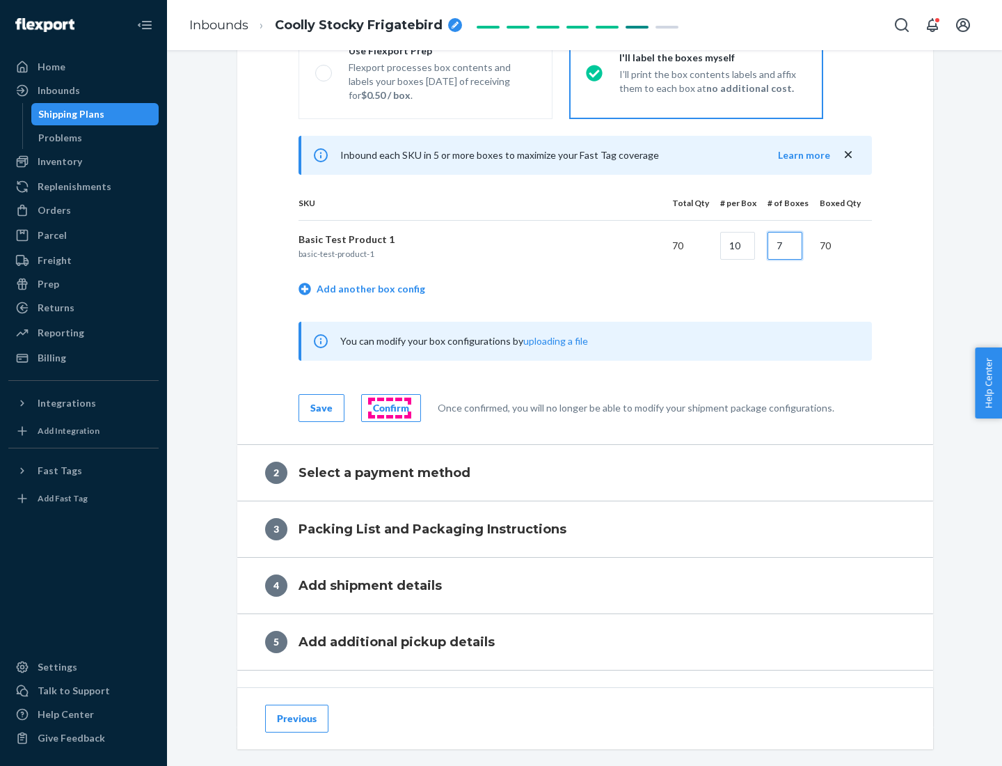
type input "7"
click at [389, 407] on div "Confirm" at bounding box center [391, 408] width 36 height 14
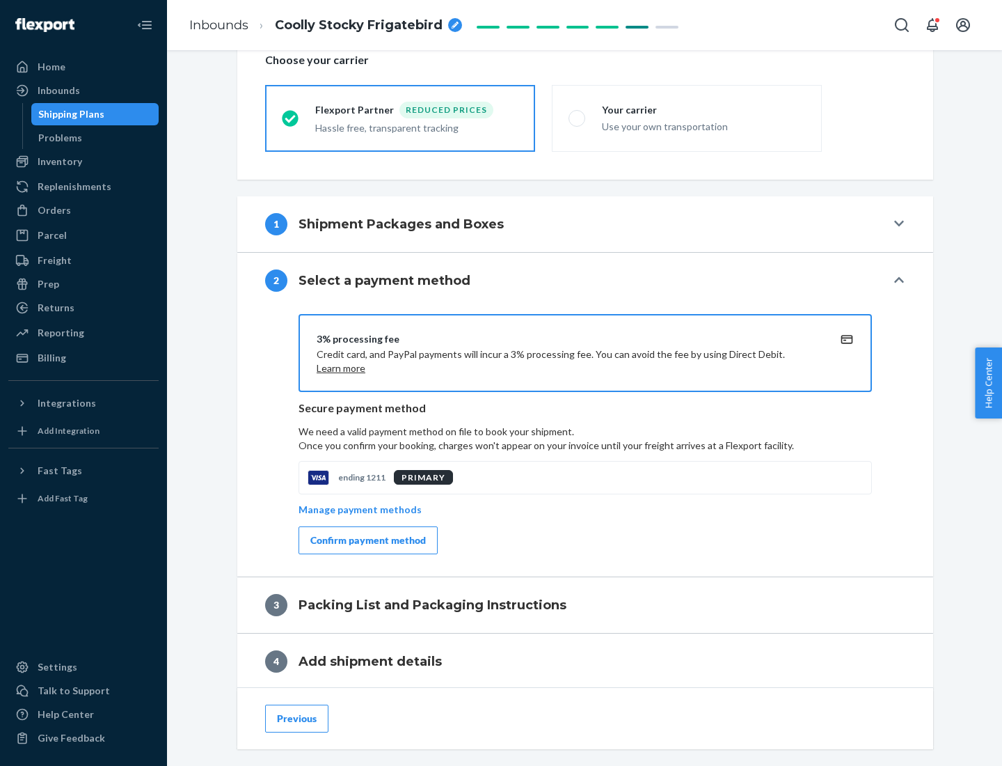
scroll to position [499, 0]
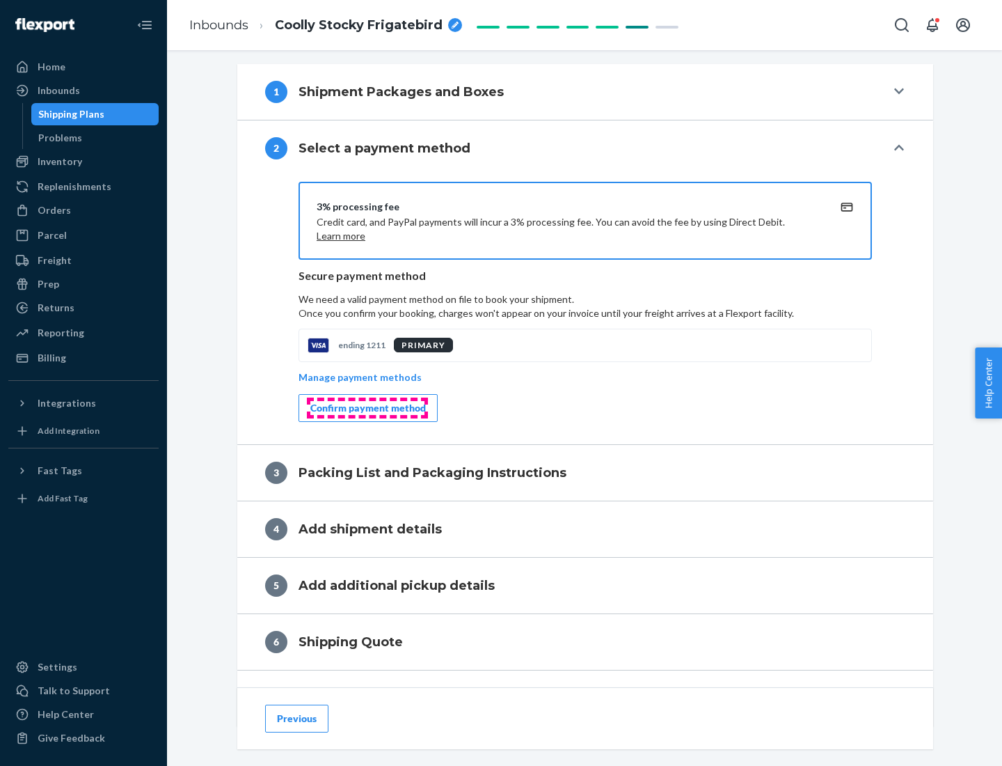
click at [367, 408] on div "Confirm payment method" at bounding box center [368, 408] width 116 height 14
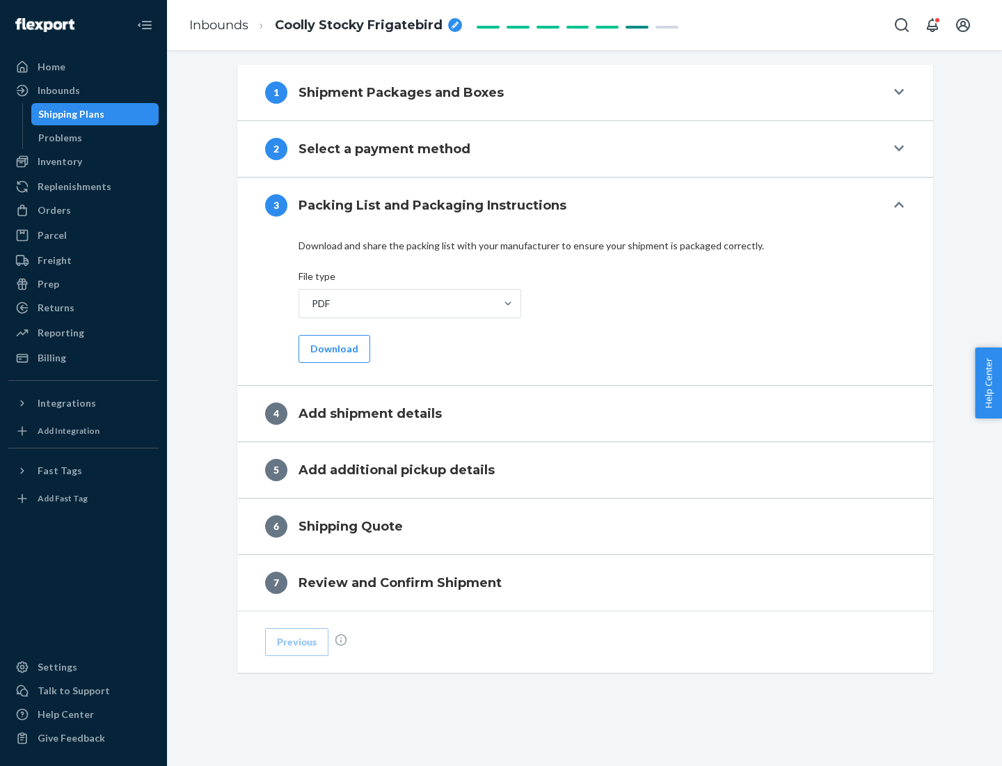
scroll to position [439, 0]
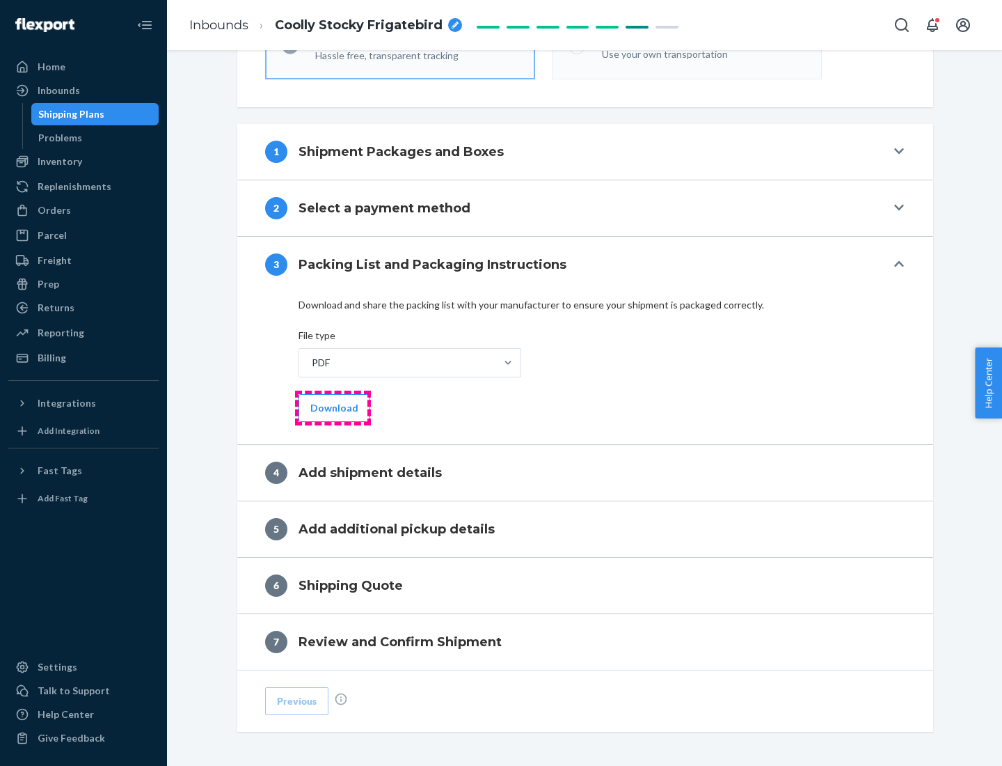
click at [333, 407] on button "Download" at bounding box center [335, 408] width 72 height 28
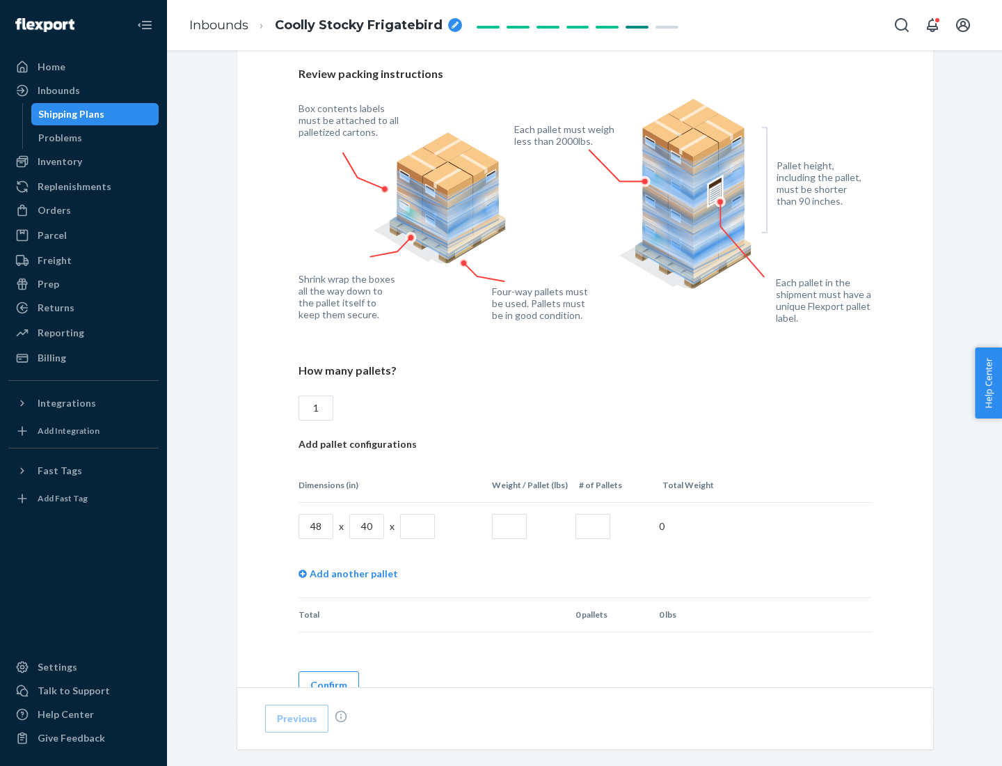
scroll to position [955, 0]
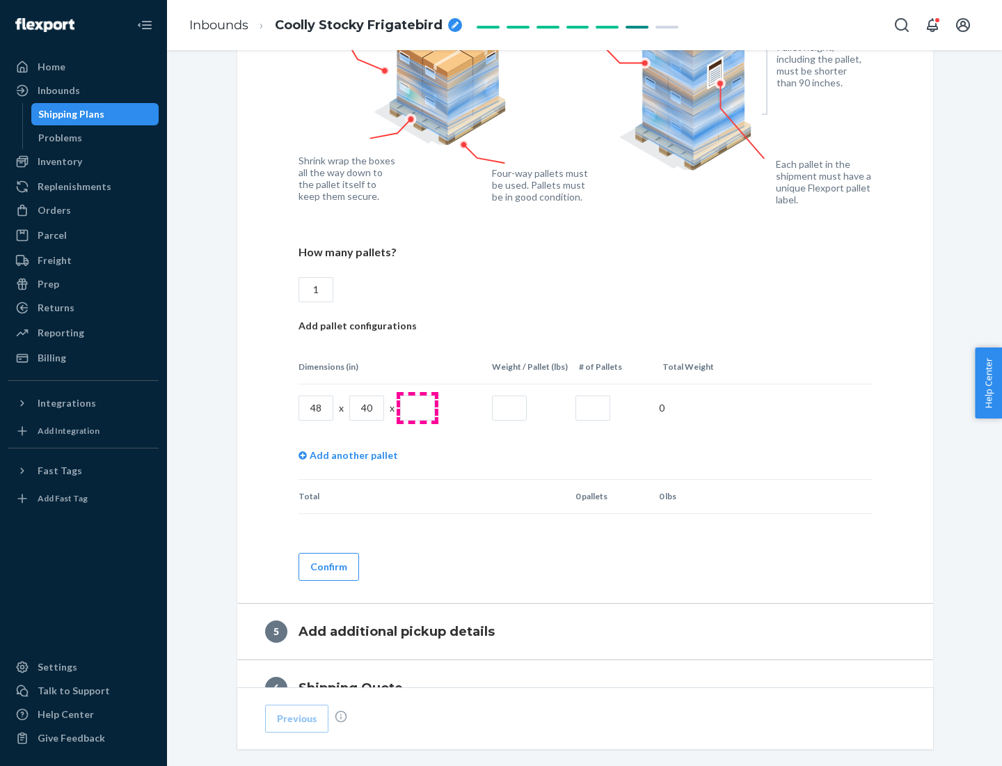
type input "1"
type input "40"
type input "200"
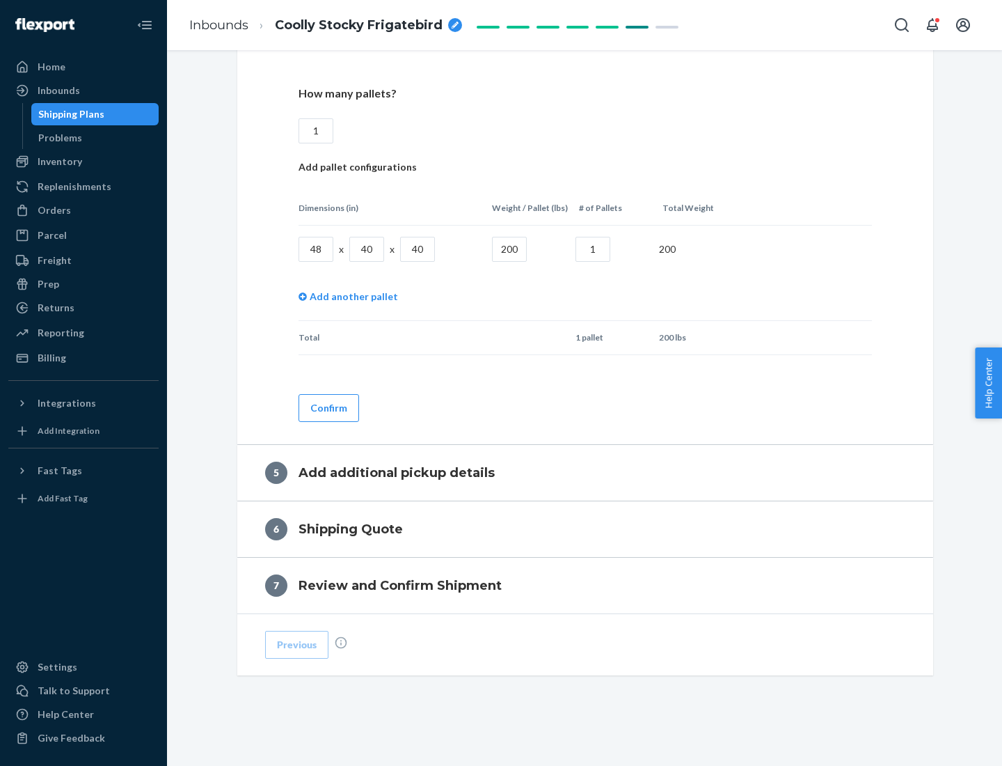
type input "1"
click at [328, 407] on button "Confirm" at bounding box center [329, 408] width 61 height 28
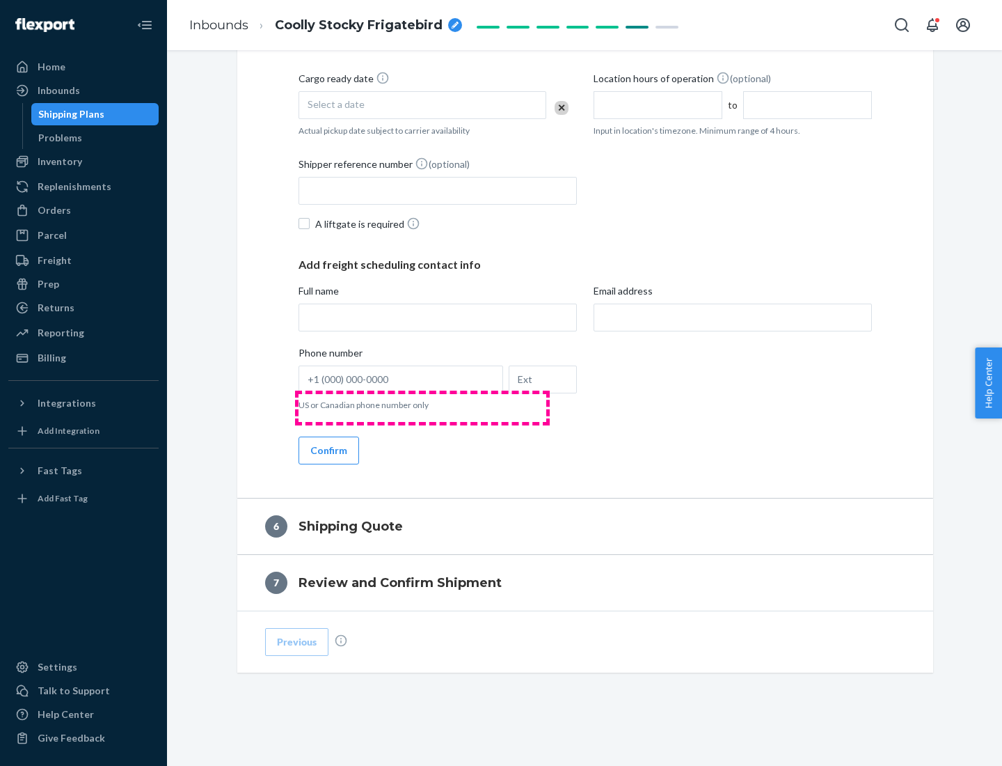
scroll to position [476, 0]
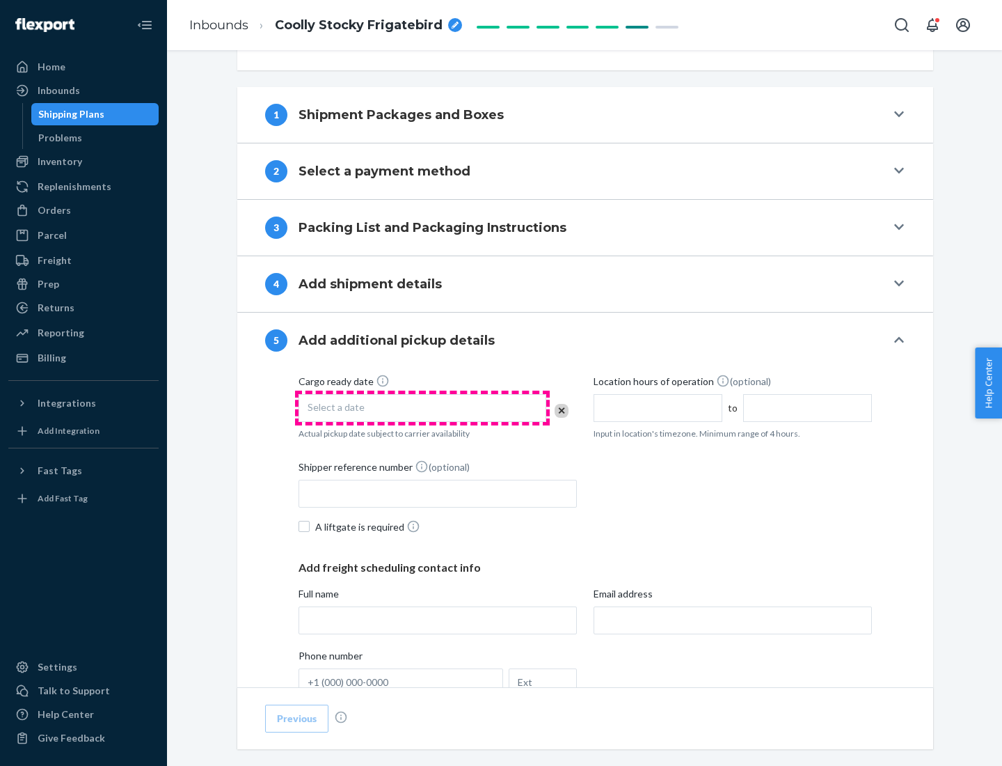
click at [422, 407] on div "Select a date" at bounding box center [423, 408] width 248 height 28
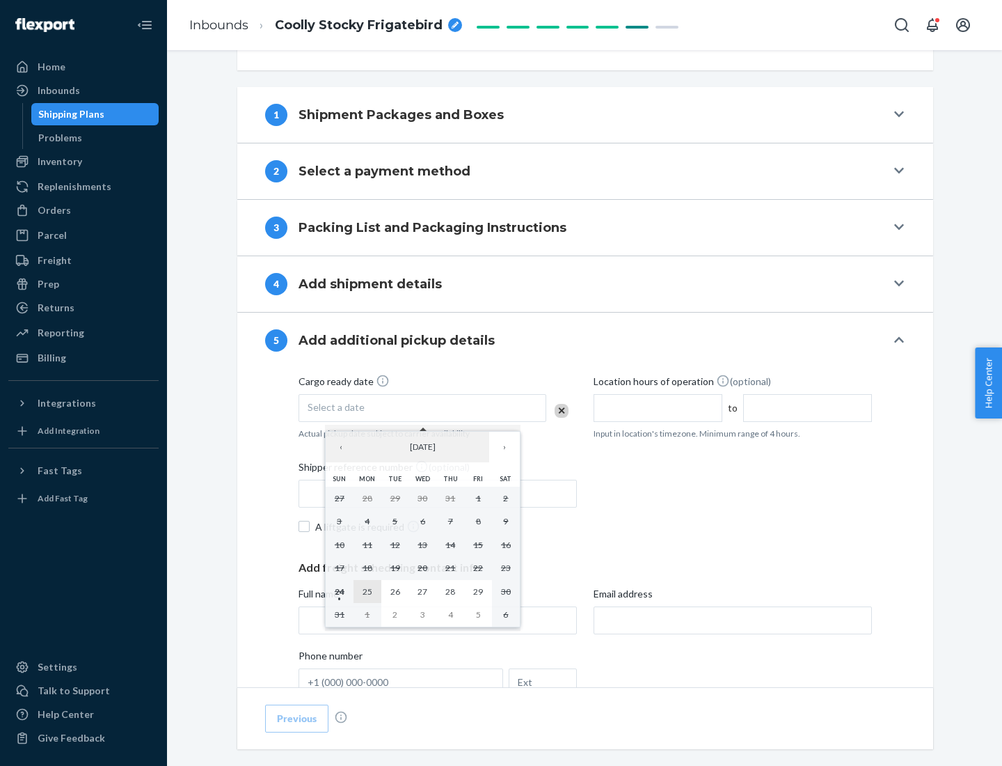
click at [367, 591] on abbr "25" at bounding box center [368, 591] width 10 height 10
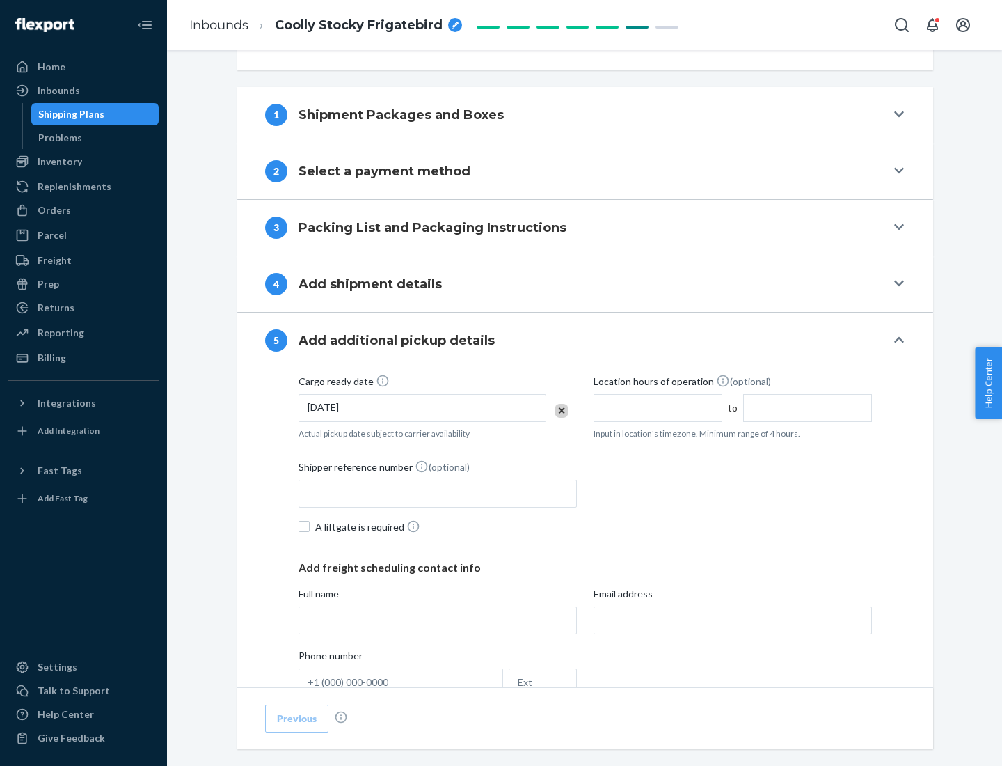
scroll to position [688, 0]
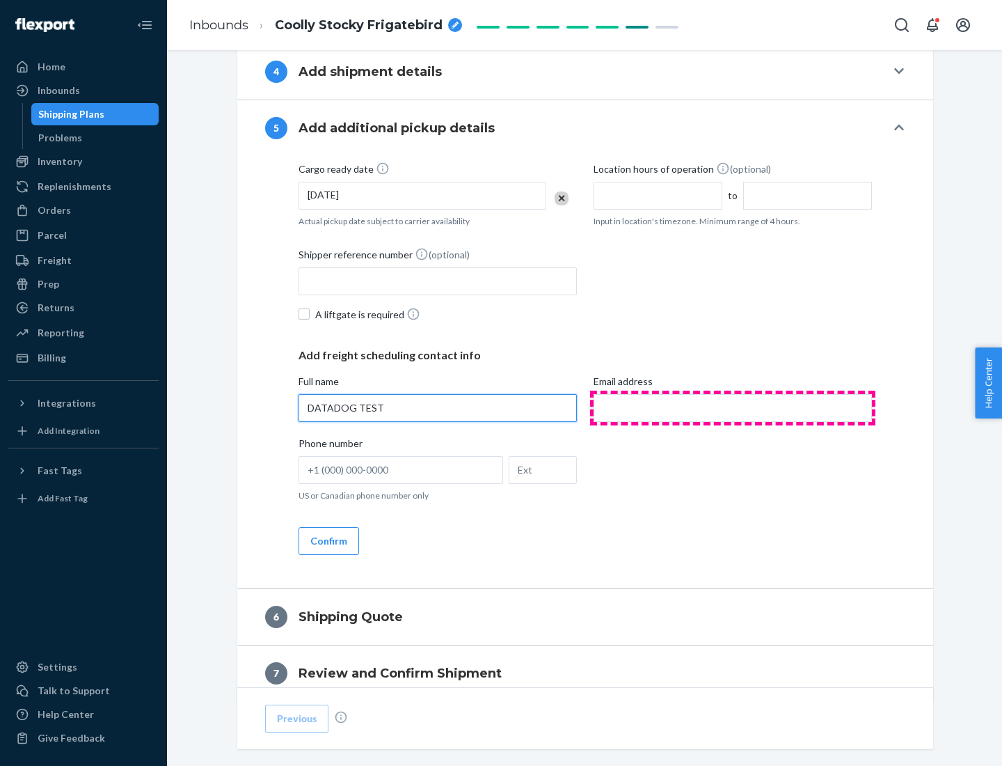
type input "DATADOG TEST"
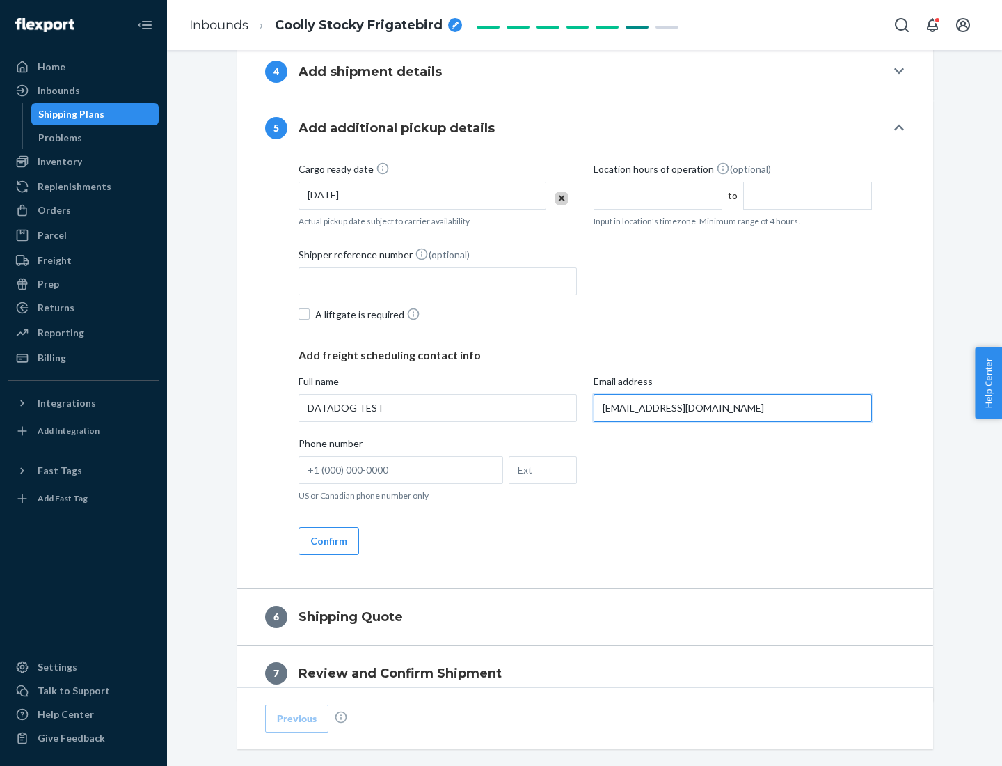
scroll to position [750, 0]
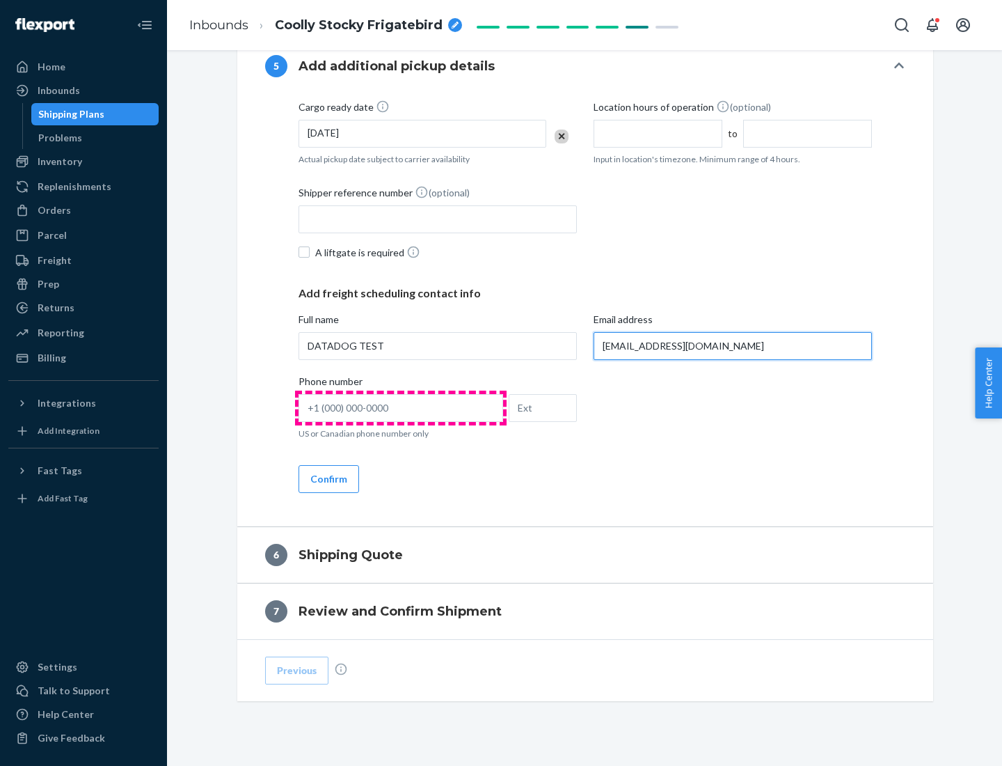
type input "[EMAIL_ADDRESS][DOMAIN_NAME]"
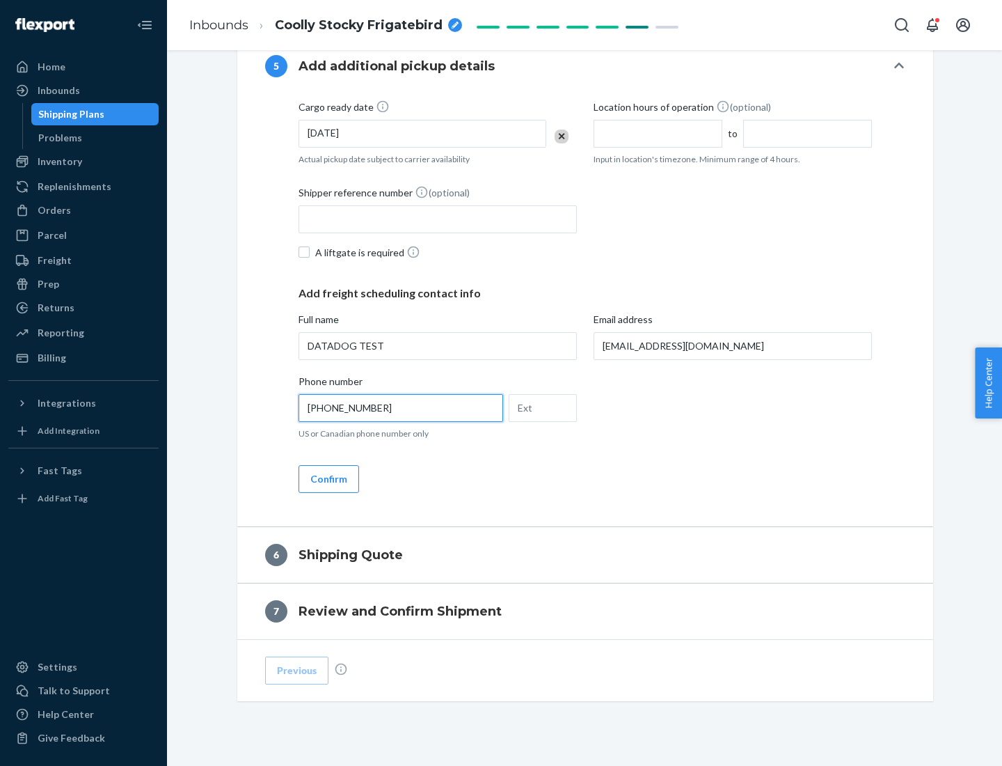
scroll to position [779, 0]
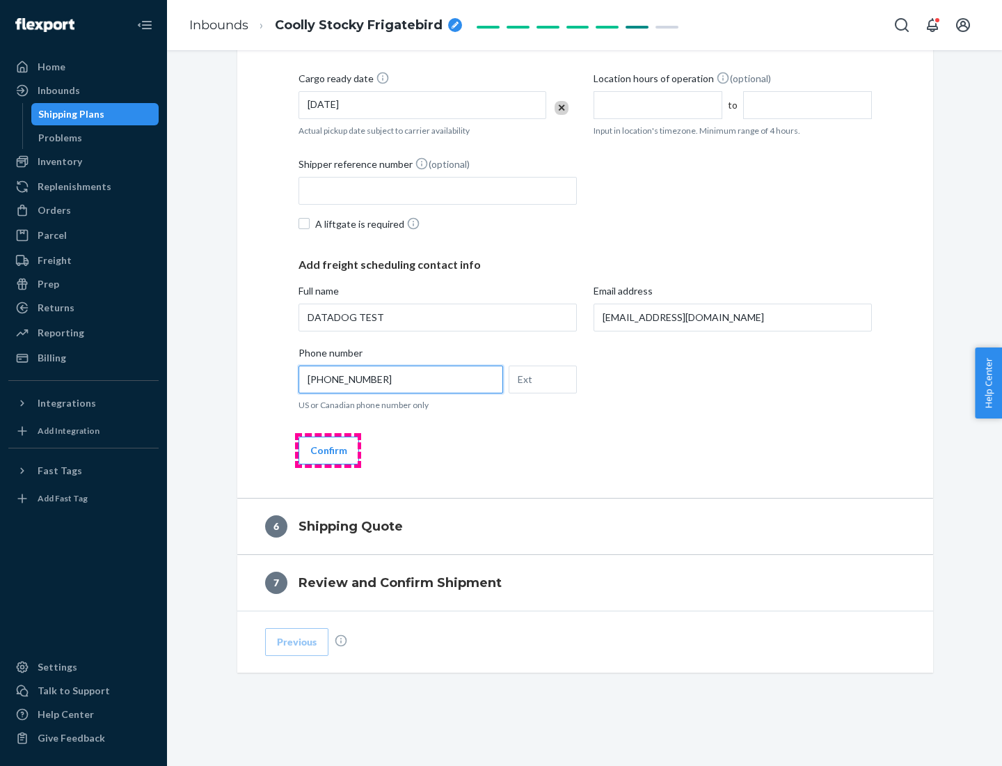
type input "[PHONE_NUMBER]"
click at [328, 450] on button "Confirm" at bounding box center [329, 450] width 61 height 28
